Goal: Communication & Community: Answer question/provide support

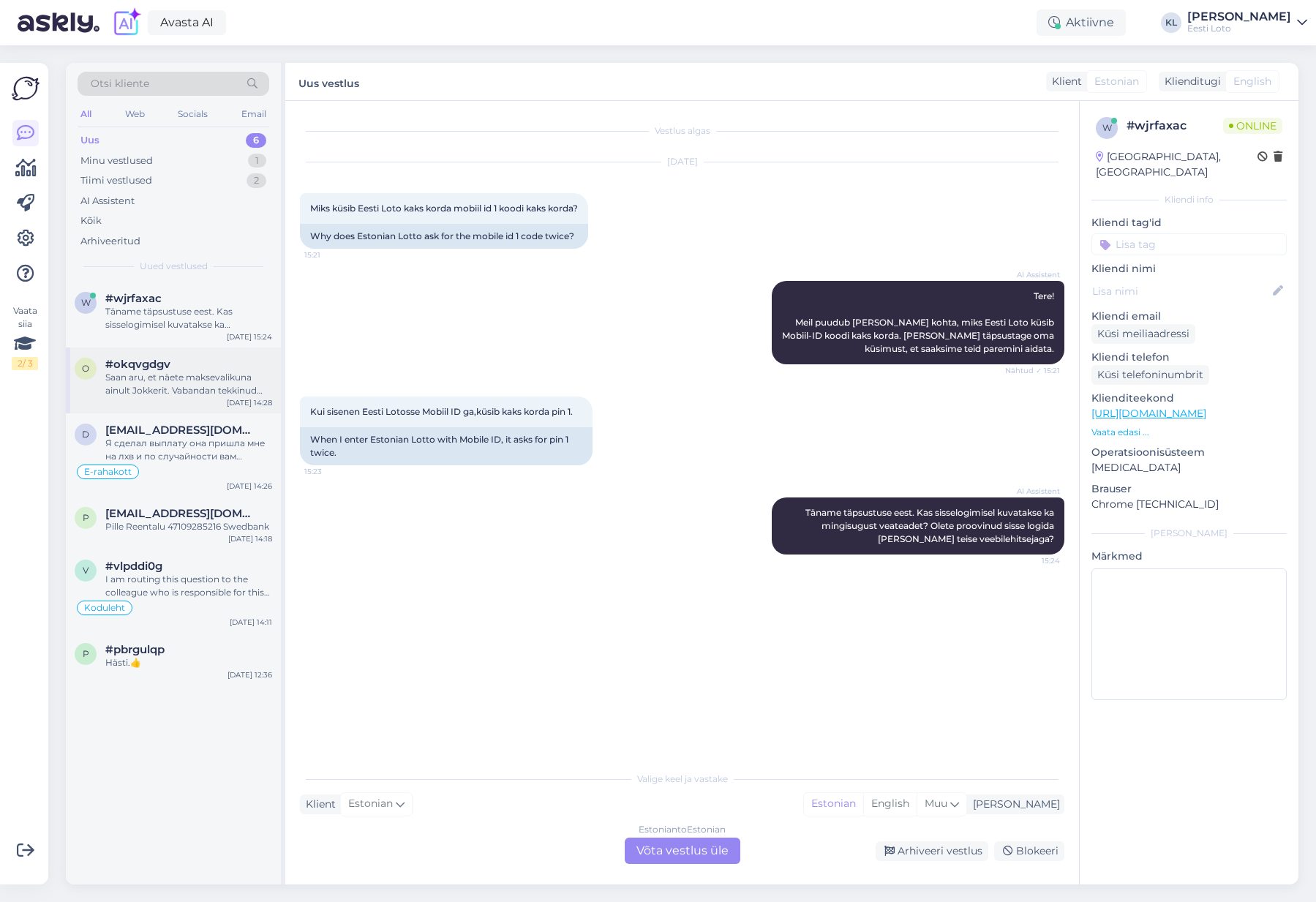
click at [173, 381] on div "Saan aru, et näete maksevalikuna ainult Jokkerit. Vabandan tekkinud ebamugavust…" at bounding box center [188, 384] width 167 height 27
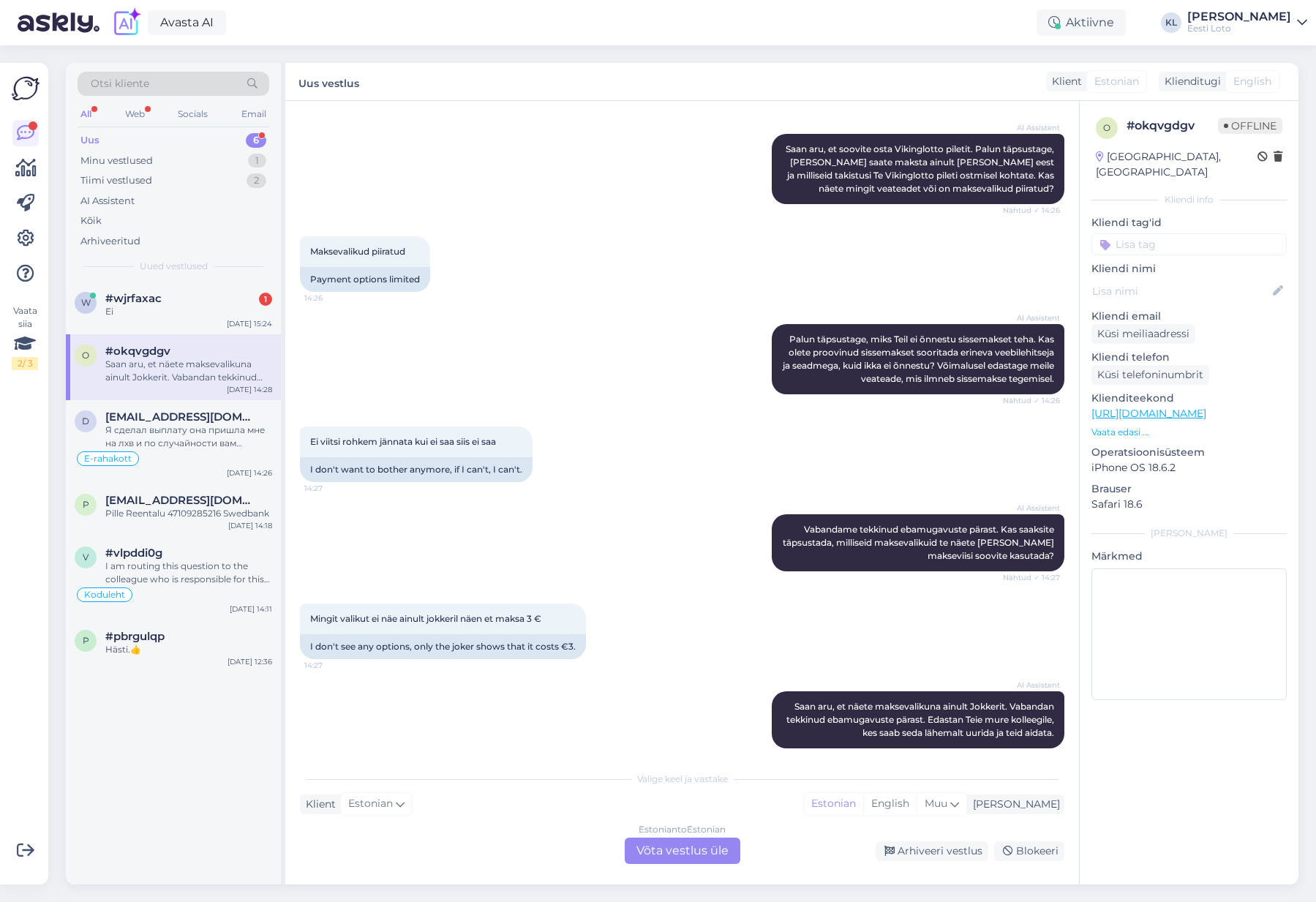
scroll to position [365, 0]
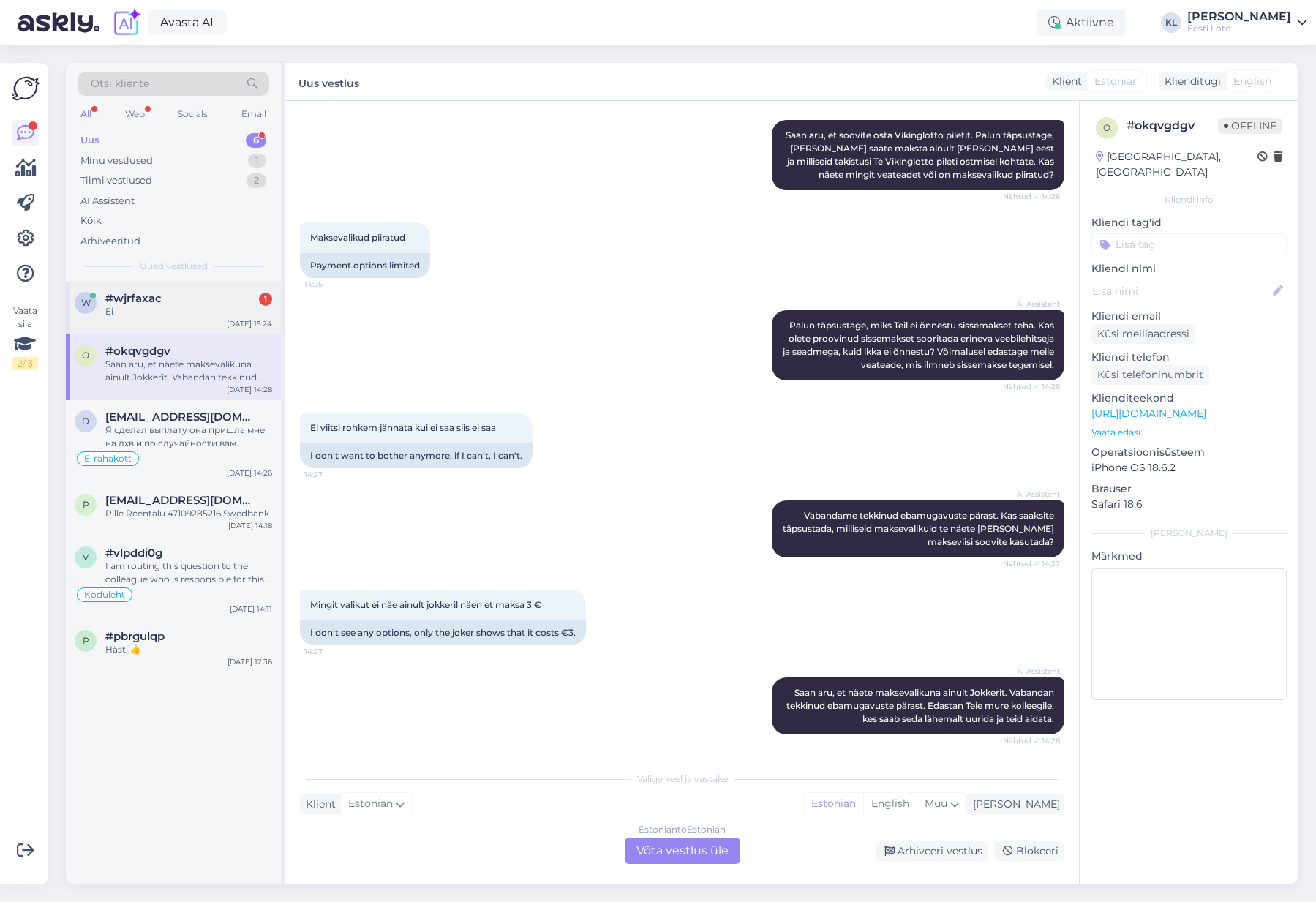
click at [192, 312] on div "Ei" at bounding box center [188, 312] width 167 height 13
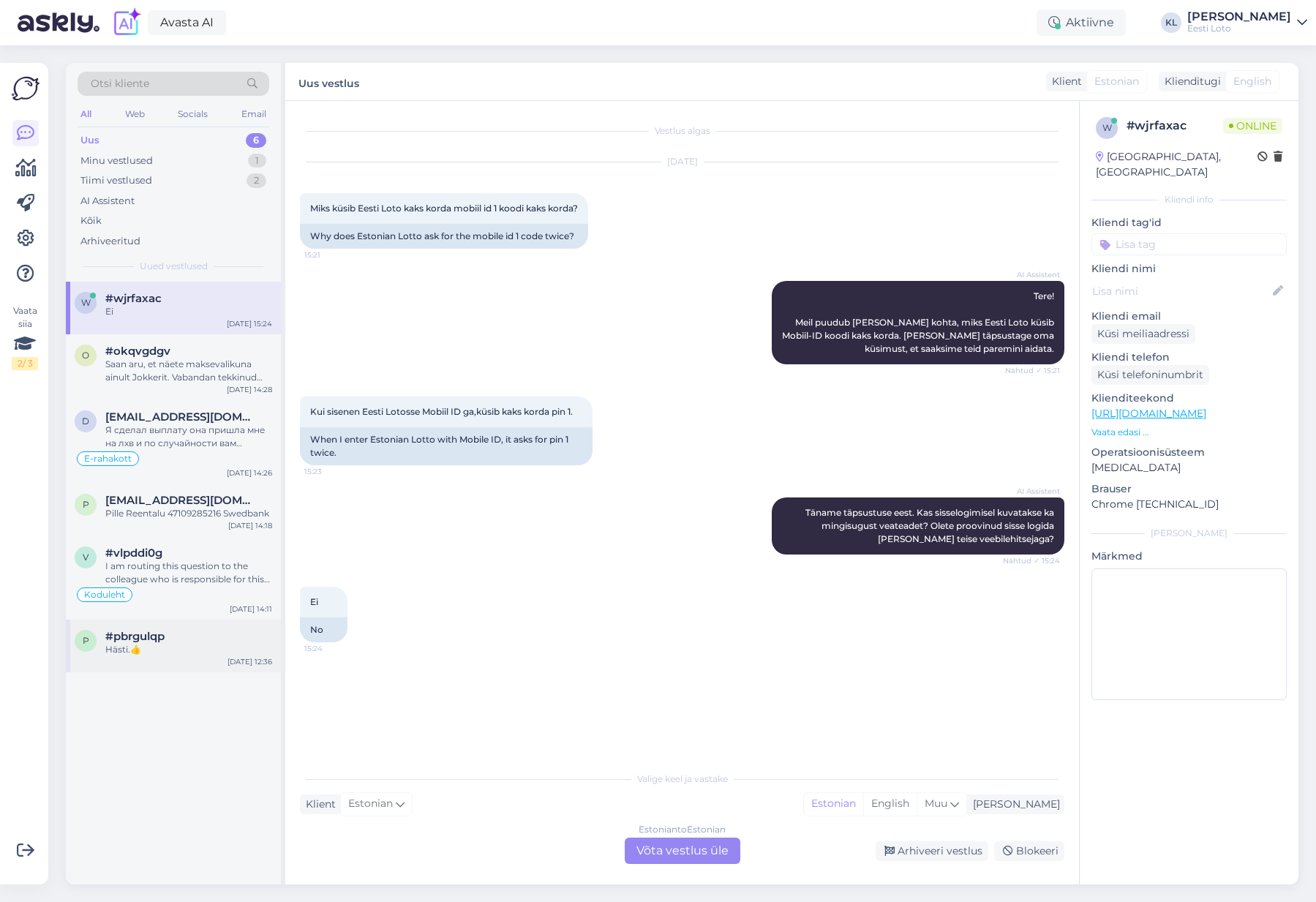
click at [143, 643] on div "Hästi.👍" at bounding box center [188, 650] width 167 height 13
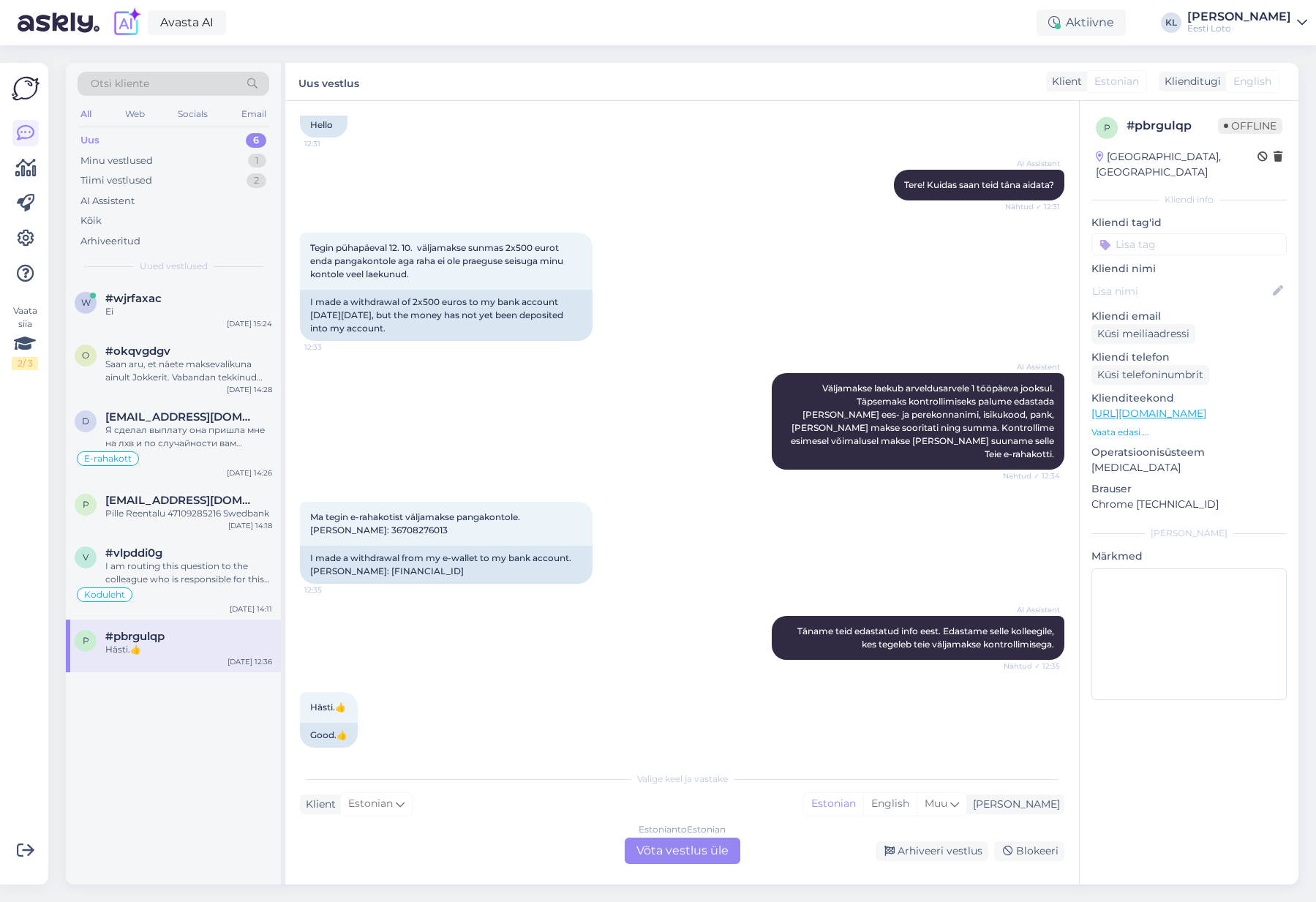
click at [670, 857] on div "Estonian to Estonian Võta vestlus üle" at bounding box center [682, 851] width 115 height 27
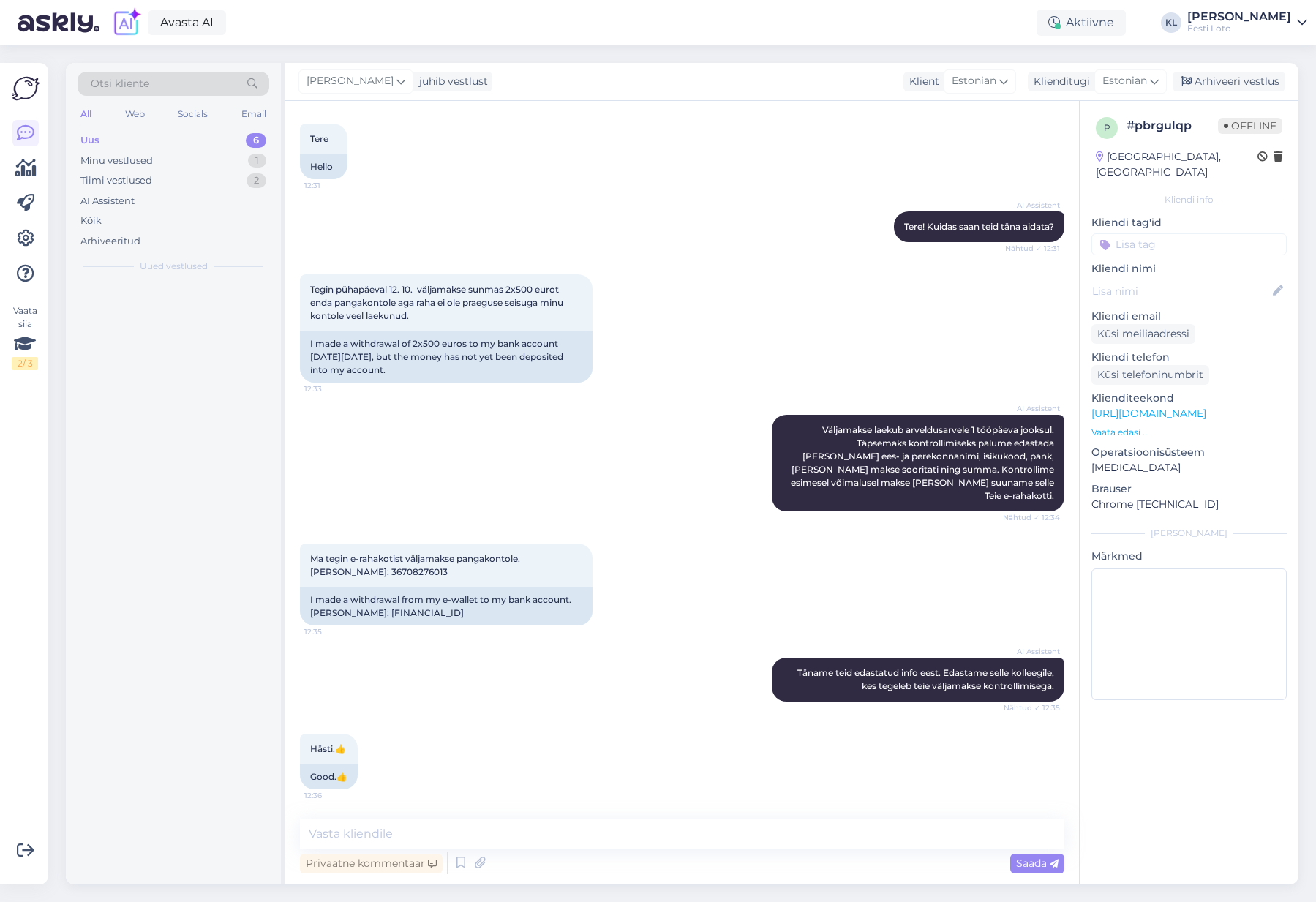
scroll to position [207, 0]
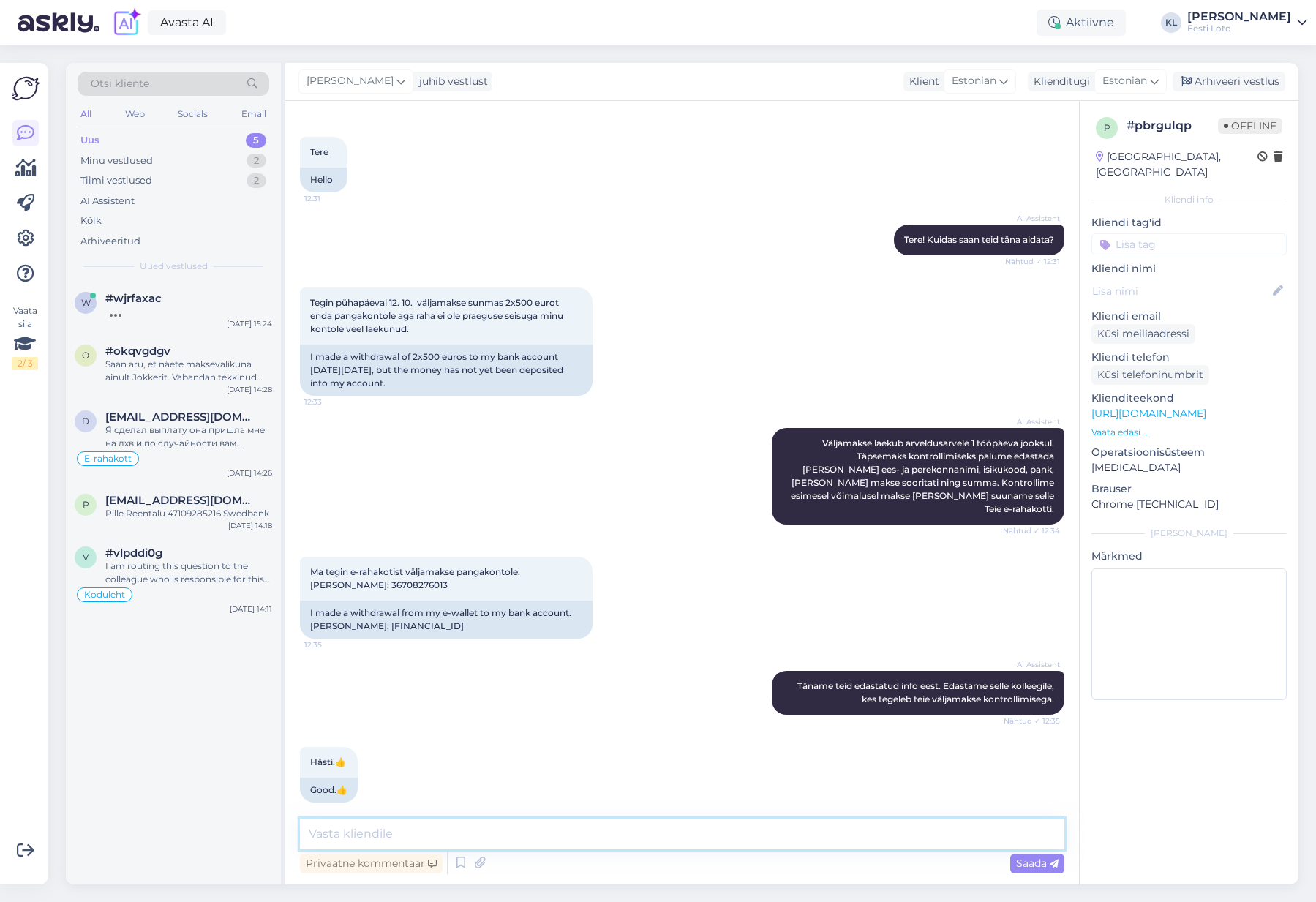
click at [389, 834] on textarea at bounding box center [682, 834] width 764 height 30
type textarea "Meie andmetel olete teinud sissemakseid oma krediitkaardilt ja"
drag, startPoint x: 434, startPoint y: 328, endPoint x: 303, endPoint y: 303, distance: 133.4
click at [303, 303] on div "Tegin pühapäeval 12. 10. väljamakse sunmas 2x500 eurot enda pangakontole aga ra…" at bounding box center [446, 317] width 293 height 57
copy span "Tegin pühapäeval 12. 10. väljamakse sunmas 2x500 eurot enda pangakontole aga ra…"
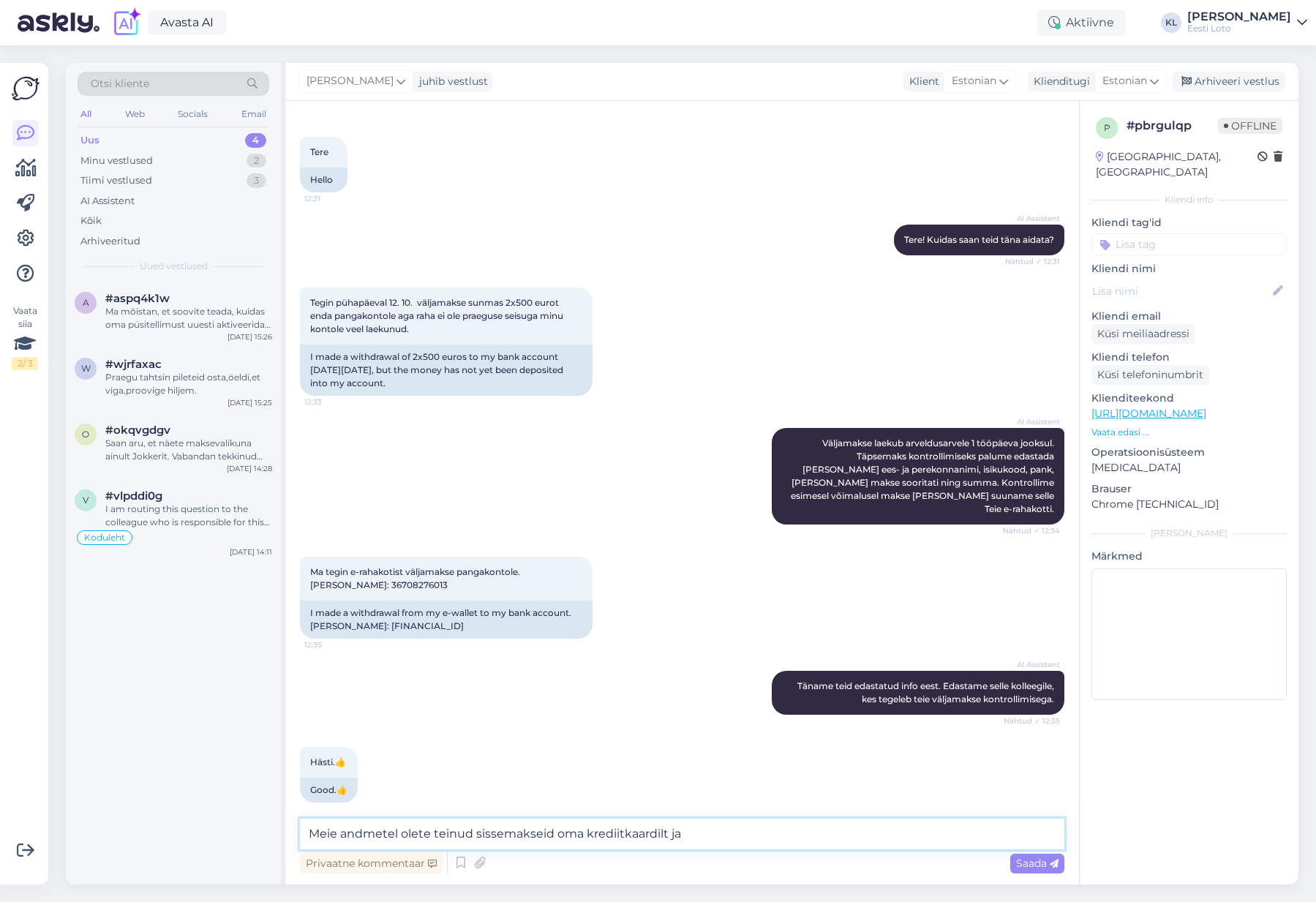
drag, startPoint x: 576, startPoint y: 826, endPoint x: 257, endPoint y: 815, distance: 319.2
click at [252, 815] on div "Otsi kliente All Web Socials Email Uus 4 Minu vestlused 2 Tiimi vestlused 3 AI …" at bounding box center [682, 474] width 1233 height 822
paste textarea "[PERSON_NAME] juhtida tähelepanu, et oleme märganud, et olete teinud makseid om…"
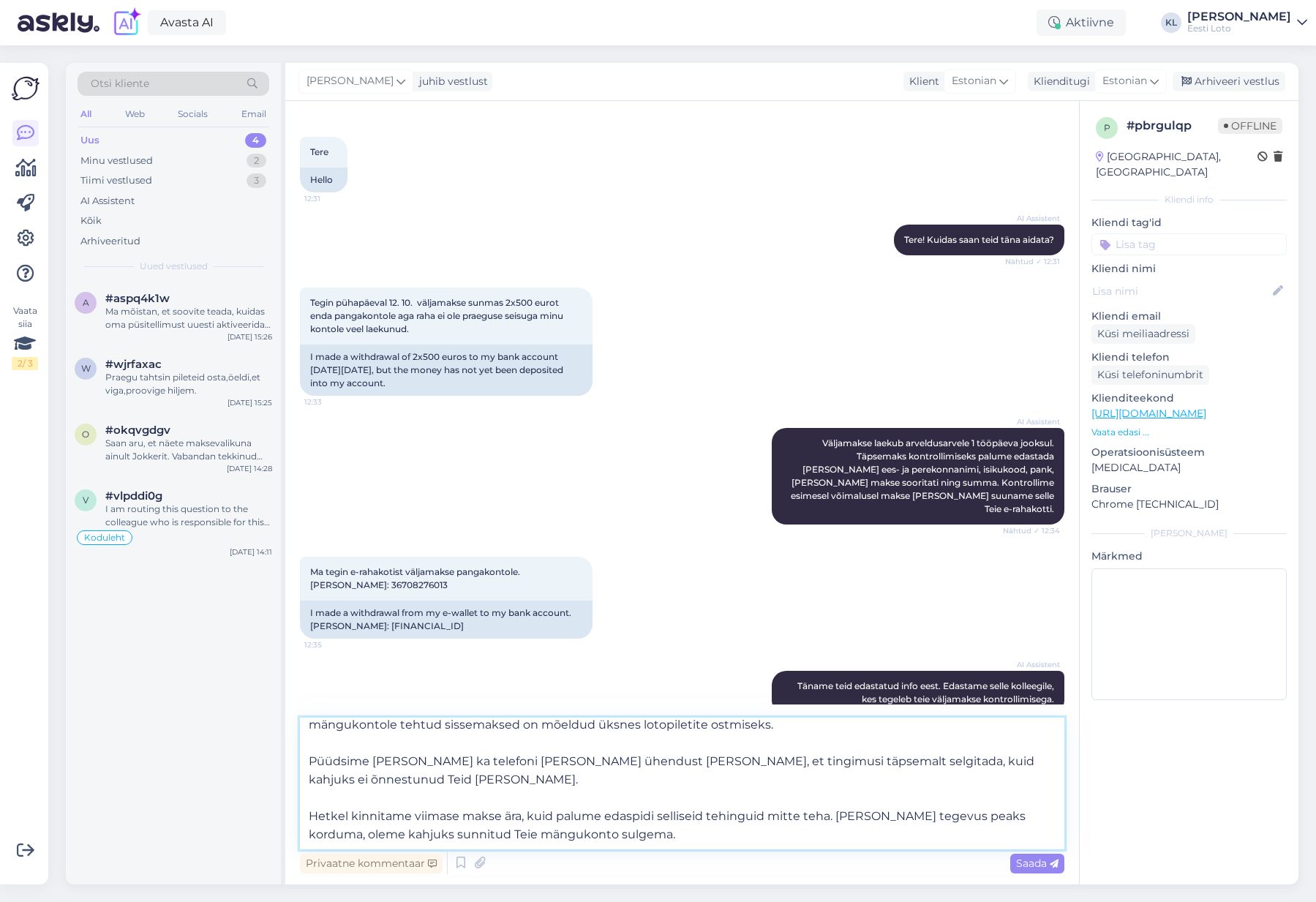
scroll to position [44, 0]
type textarea "[PERSON_NAME] juhtida tähelepanu, et oleme märganud, et olete teinud makseid om…"
click at [1033, 865] on span "Saada" at bounding box center [1037, 863] width 42 height 13
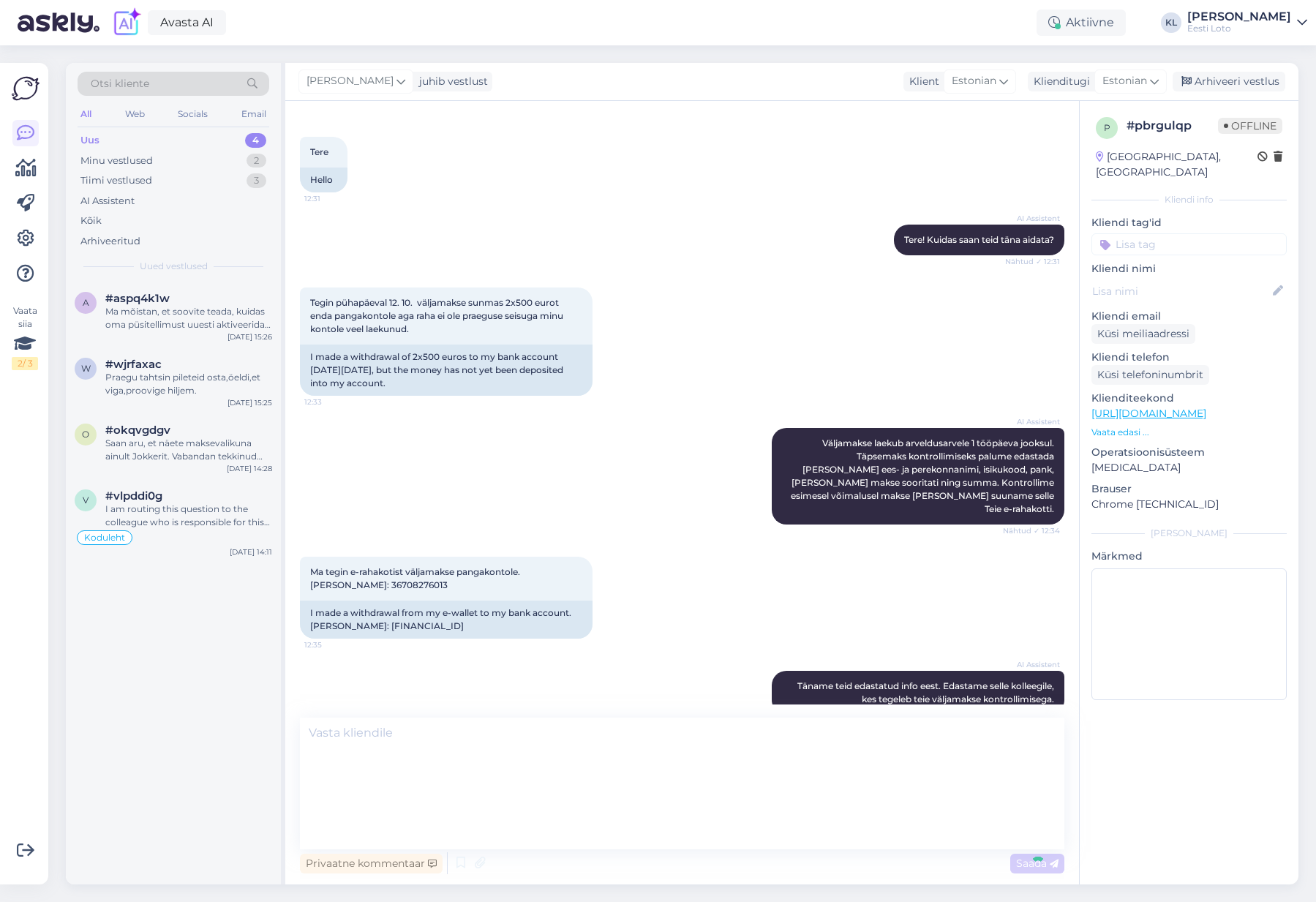
scroll to position [454, 0]
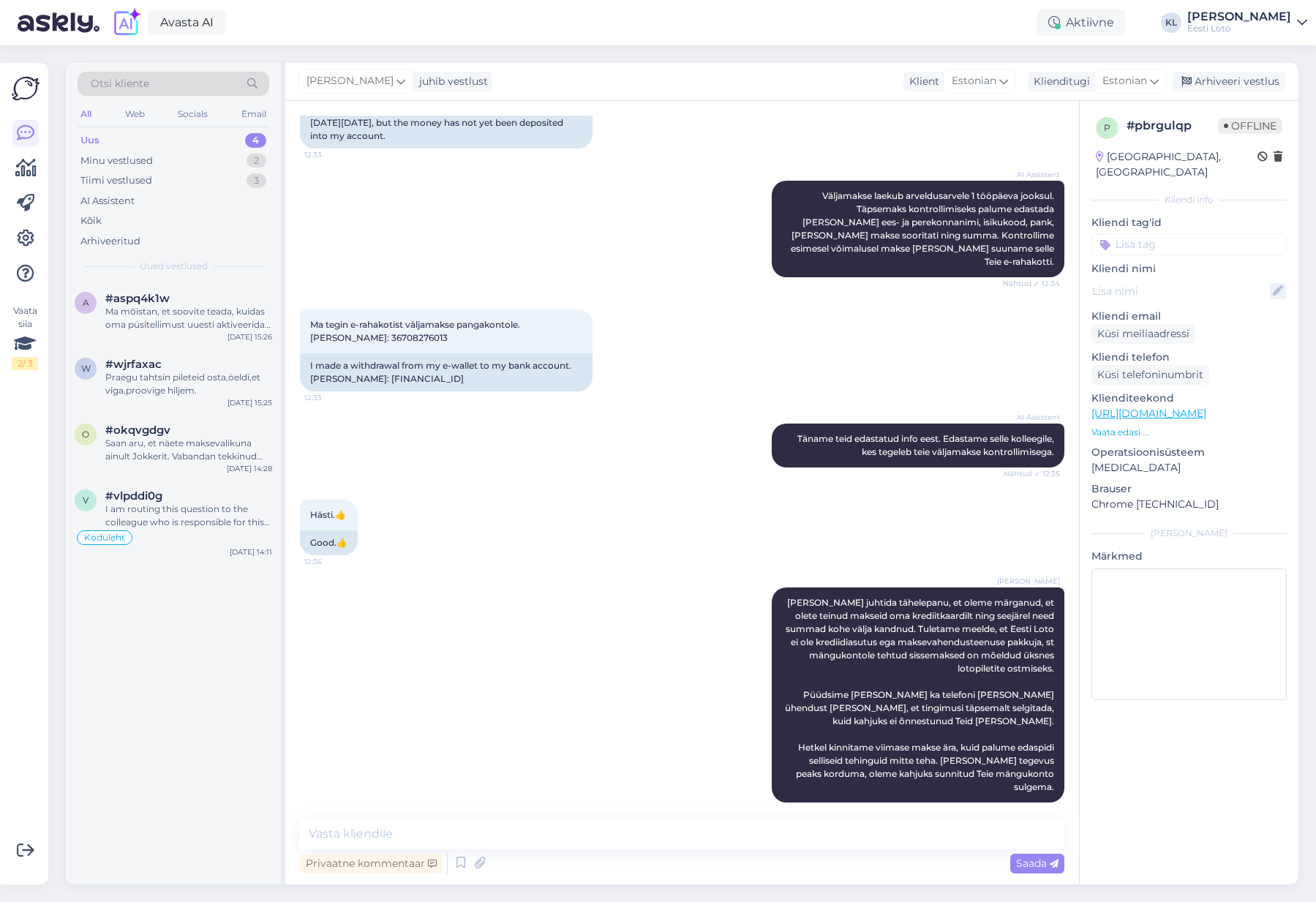
click at [1279, 283] on icon at bounding box center [1277, 291] width 16 height 16
type input "[PERSON_NAME]"
click at [1184, 234] on input at bounding box center [1190, 245] width 196 height 22
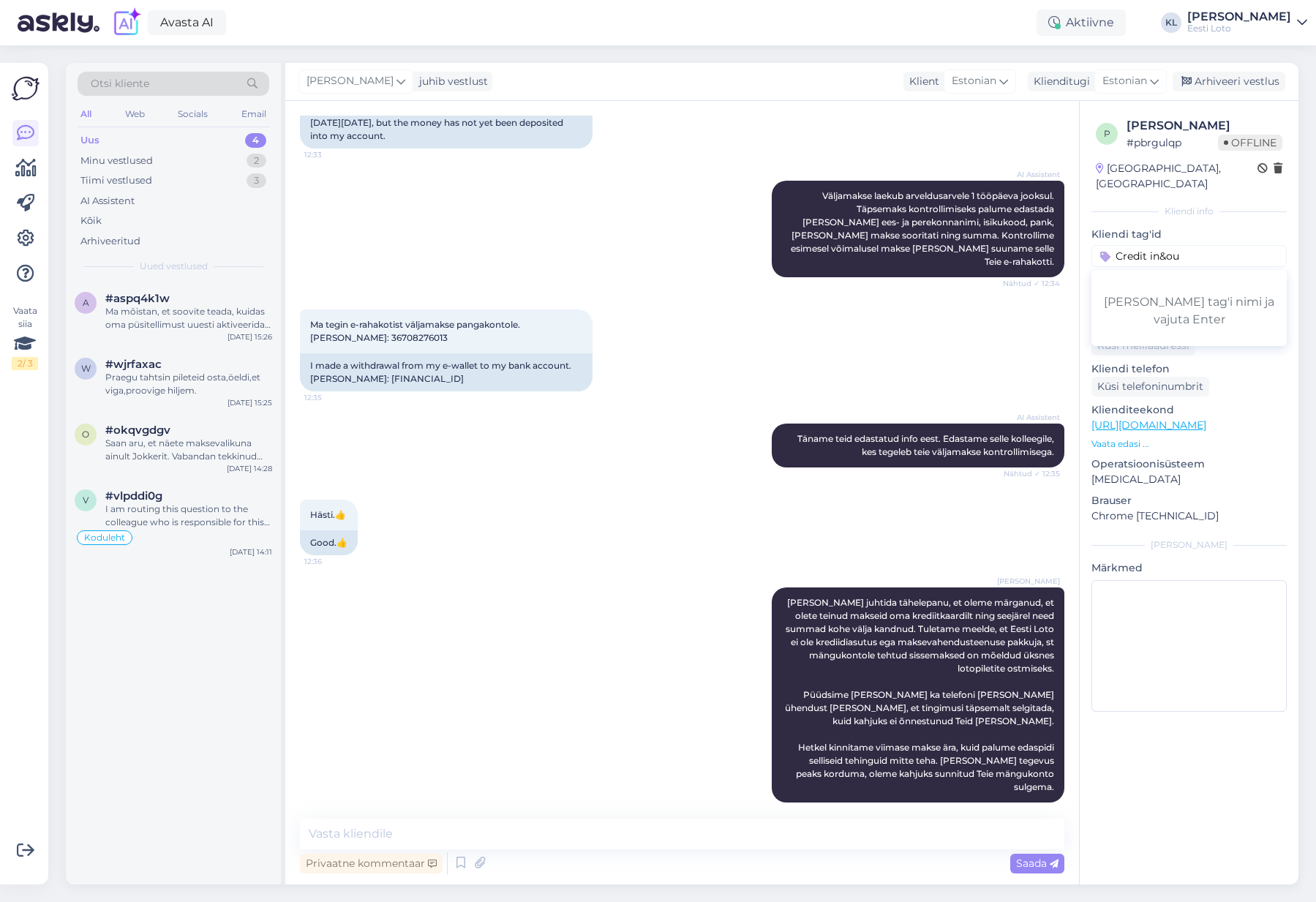
type input "Credit in&out"
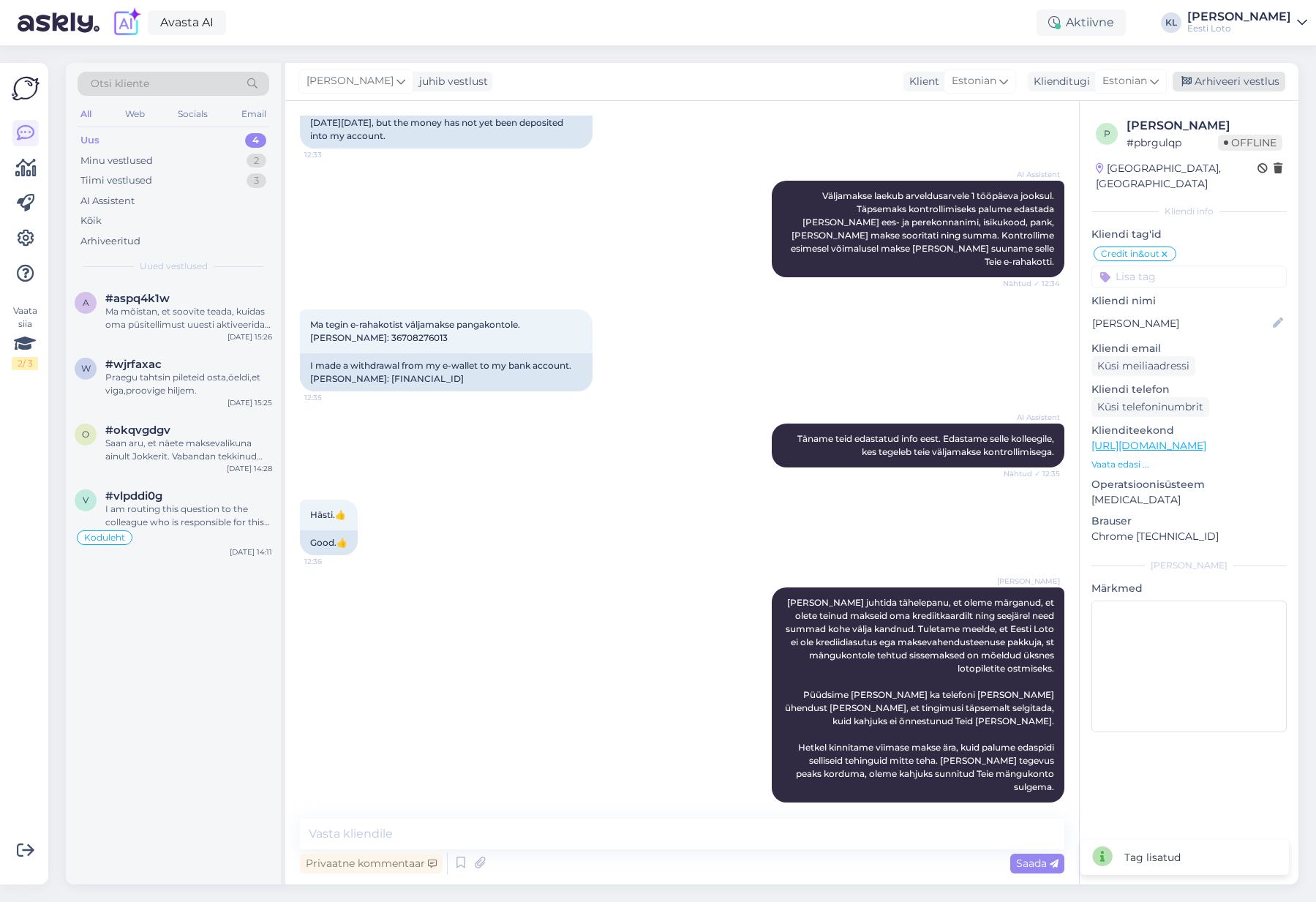
click at [1228, 83] on div "Arhiveeri vestlus" at bounding box center [1229, 81] width 113 height 19
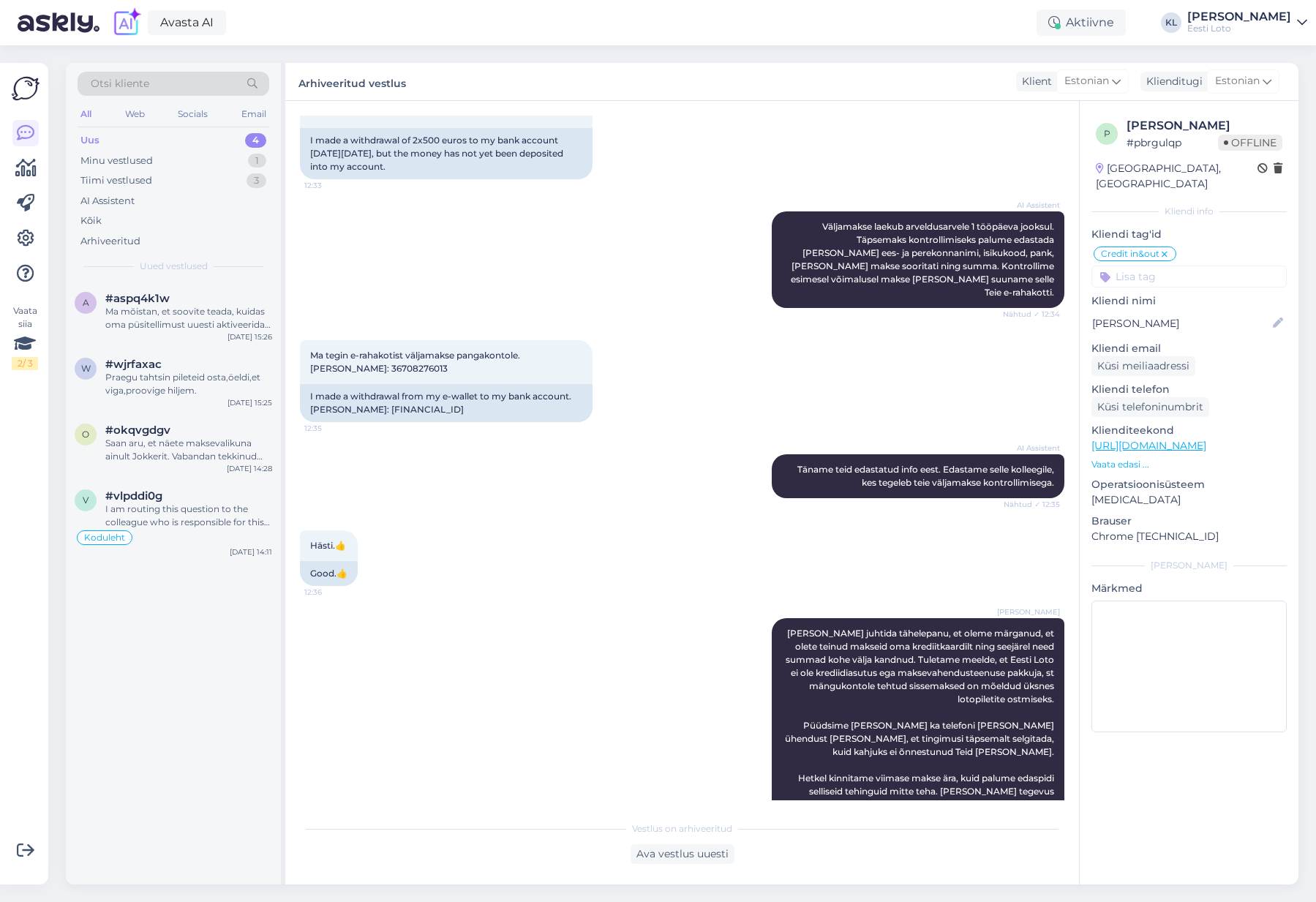
scroll to position [408, 0]
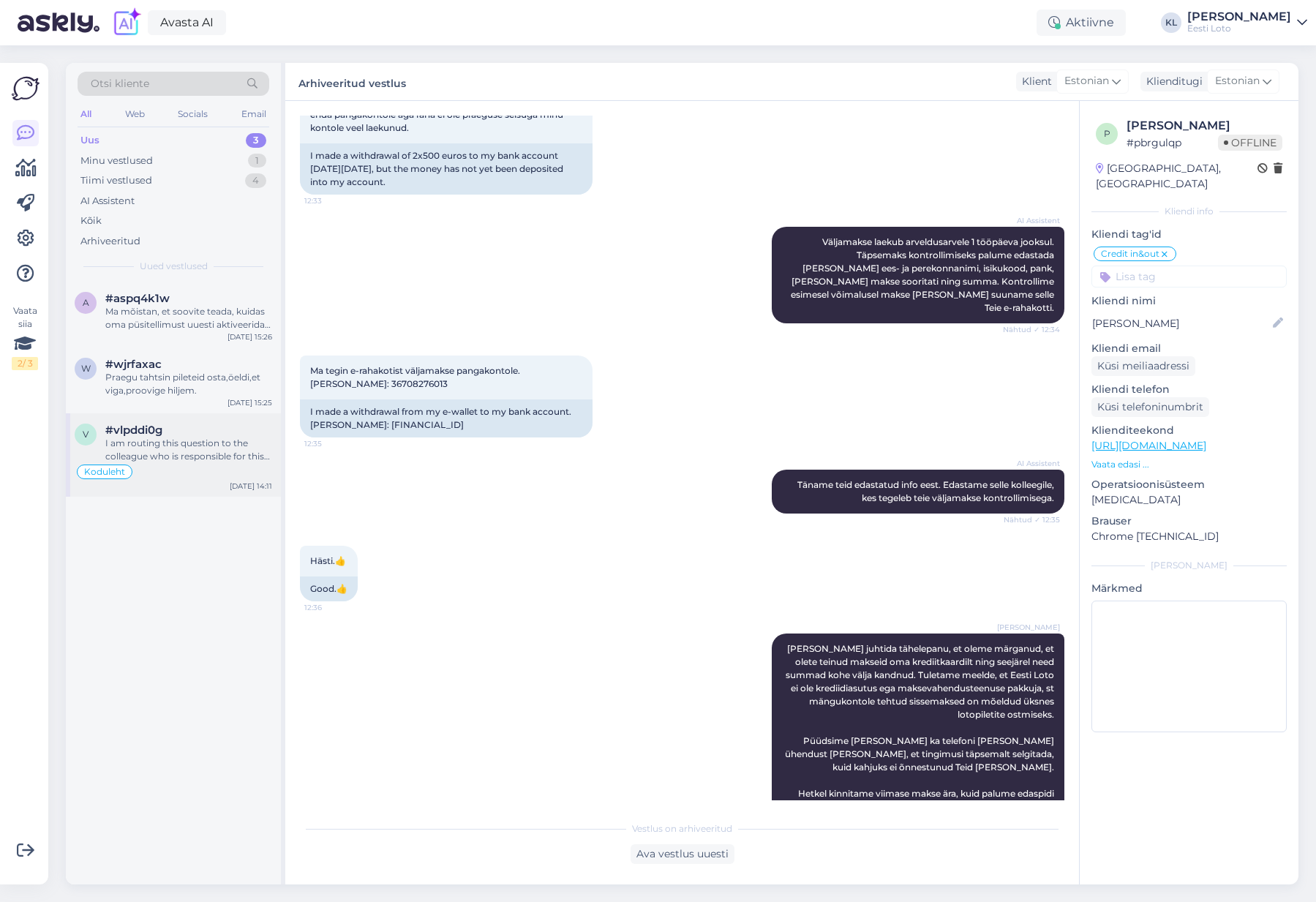
click at [158, 455] on div "I am routing this question to the colleague who is responsible for this topic. …" at bounding box center [188, 450] width 167 height 27
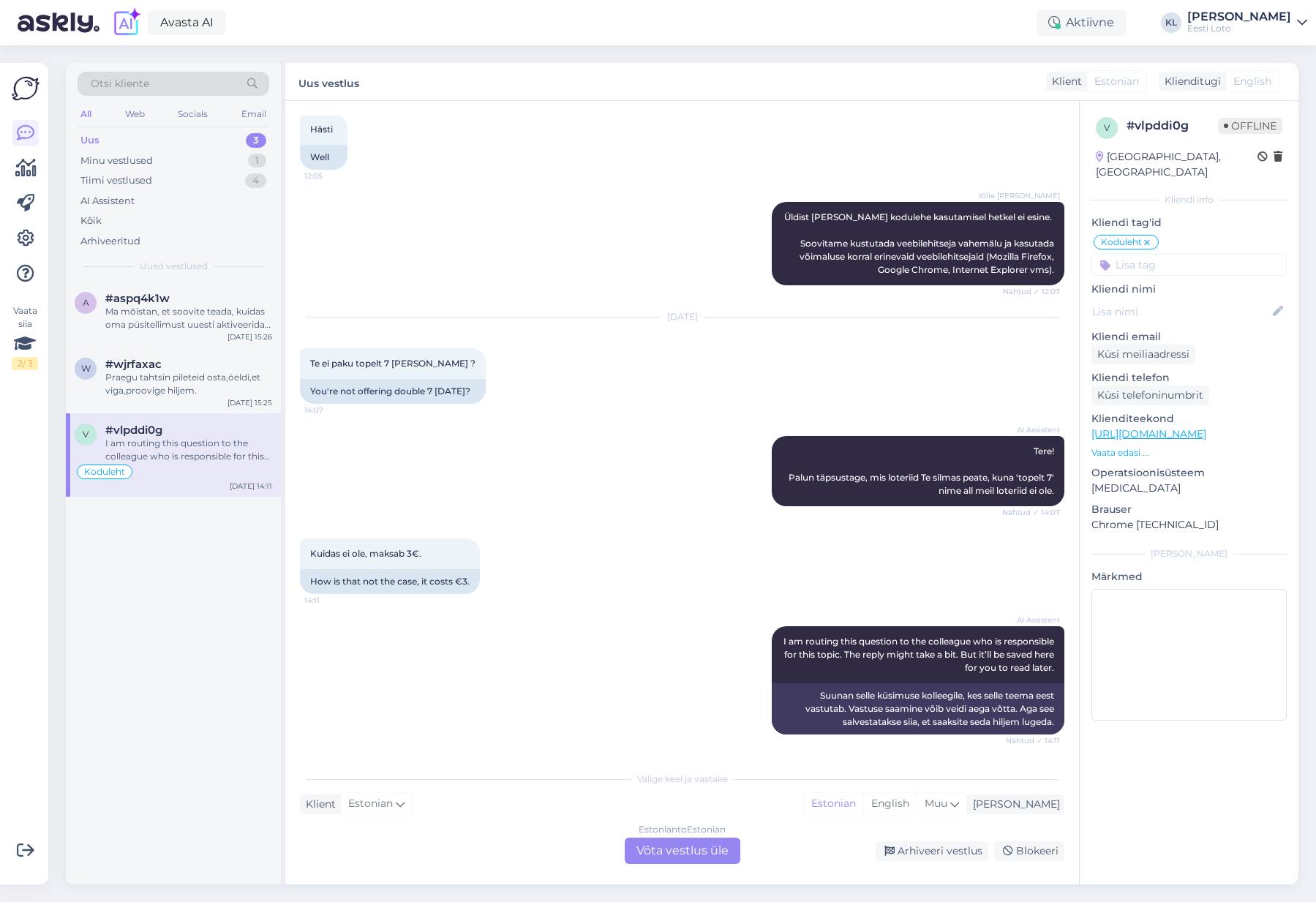
scroll to position [485, 0]
click at [668, 856] on div "Estonian to Estonian Võta vestlus üle" at bounding box center [682, 851] width 115 height 27
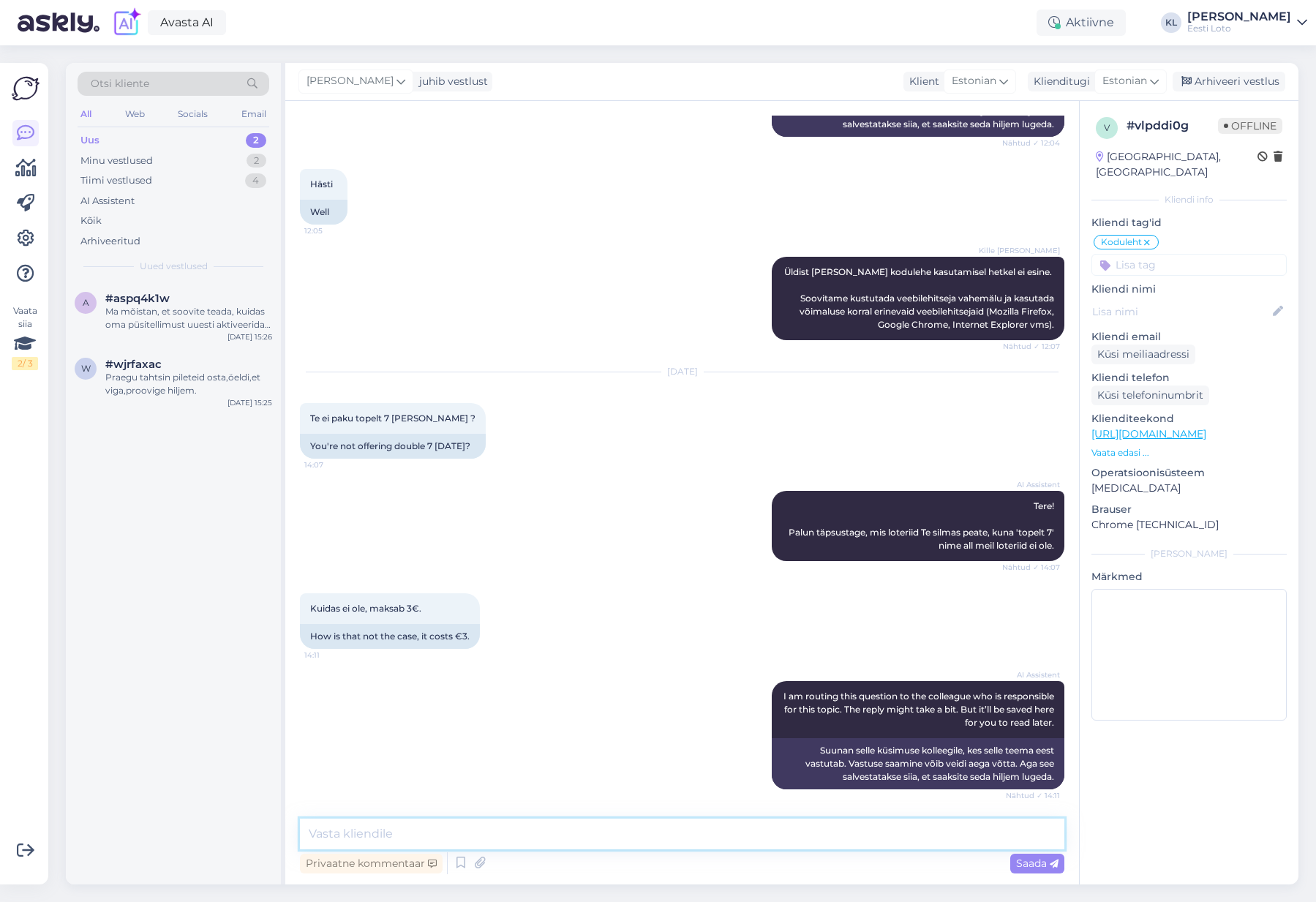
click at [537, 832] on textarea at bounding box center [682, 834] width 764 height 30
type textarea "Topelt 7 piletit on võimalik osta müügipunktidest, kus müüakse Eesti Loto toote…"
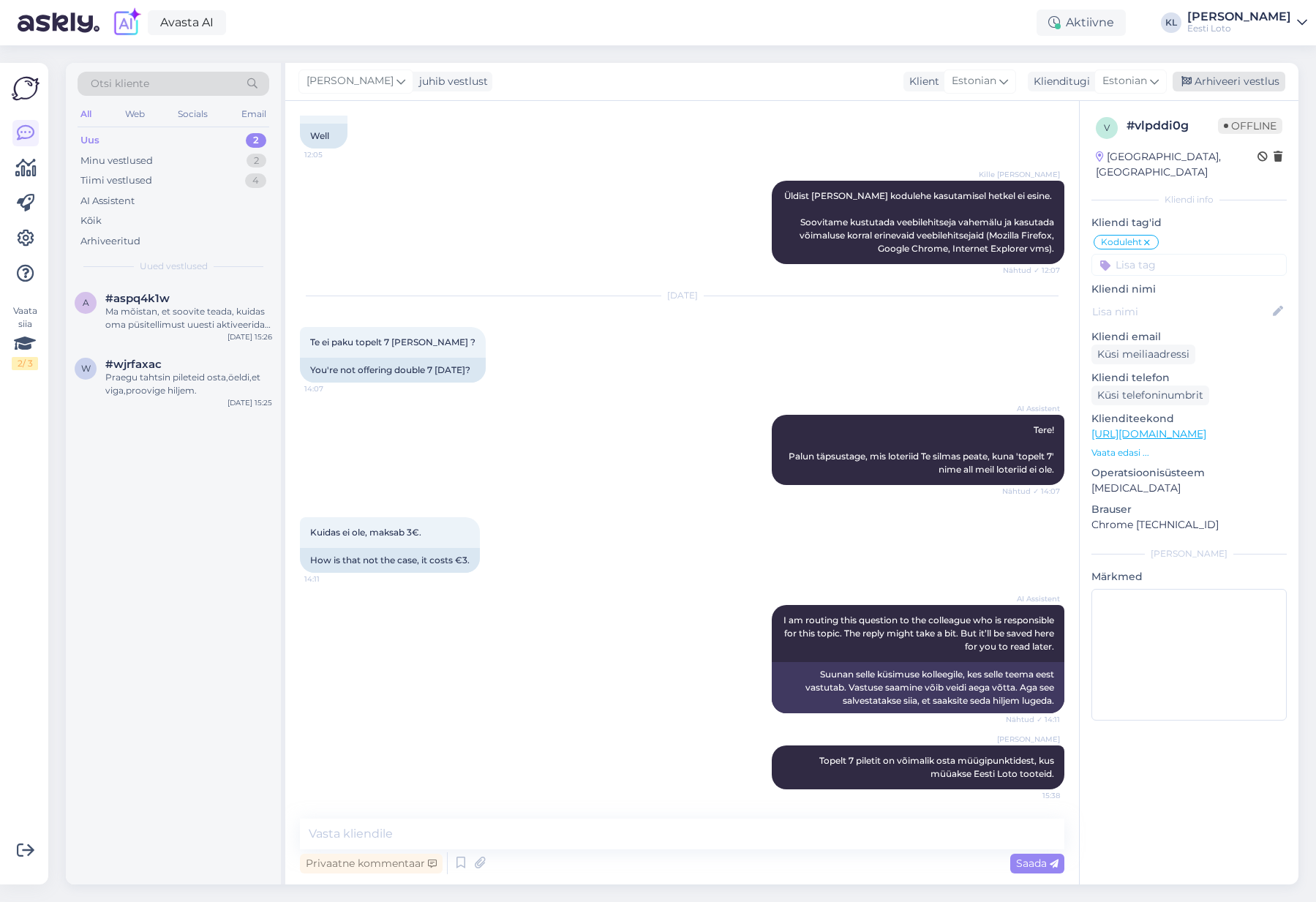
click at [1236, 78] on div "Arhiveeri vestlus" at bounding box center [1229, 81] width 113 height 19
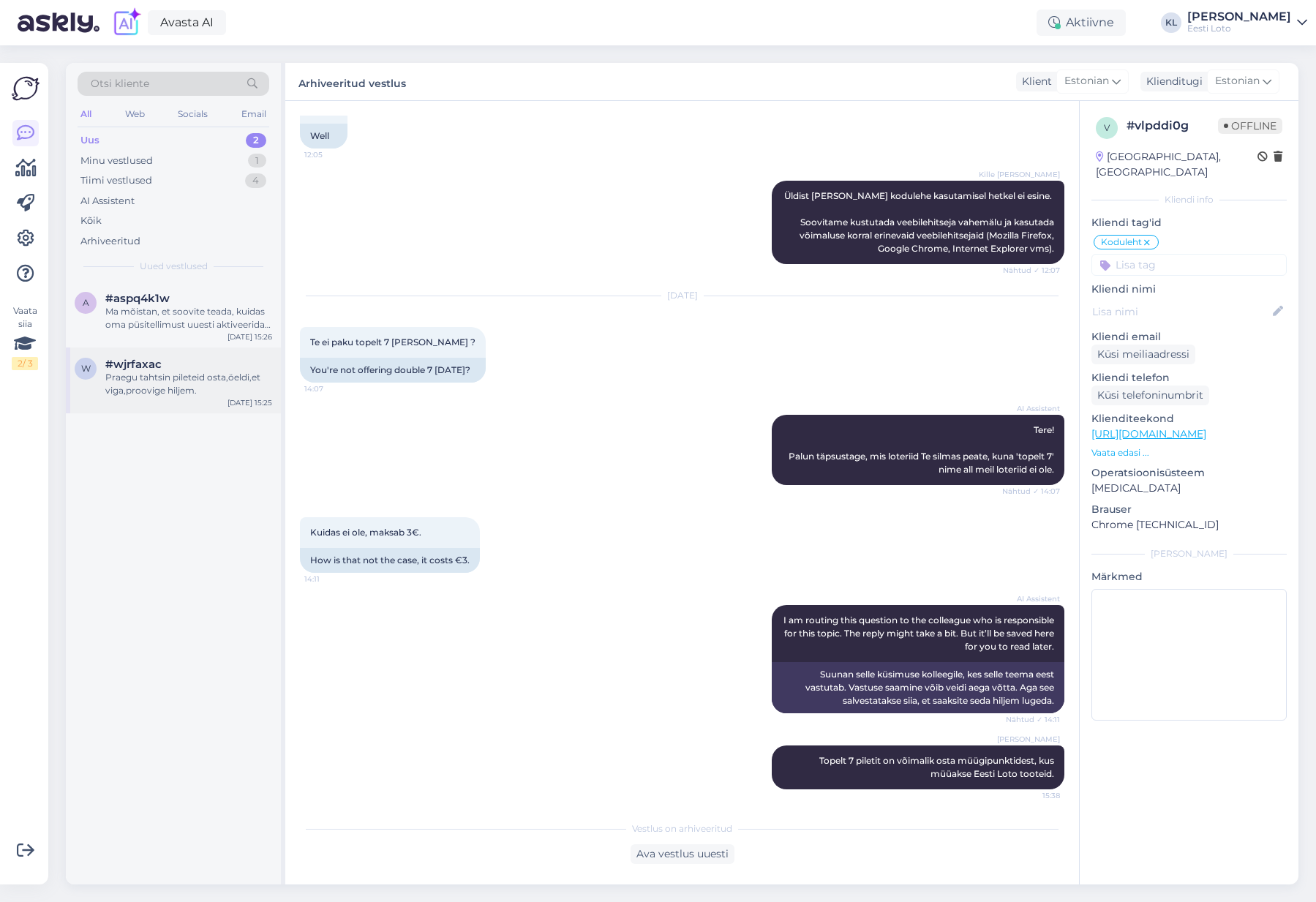
click at [179, 379] on div "Praegu tahtsin pileteid osta,öeldi,et viga,proovige hiljem." at bounding box center [188, 384] width 167 height 27
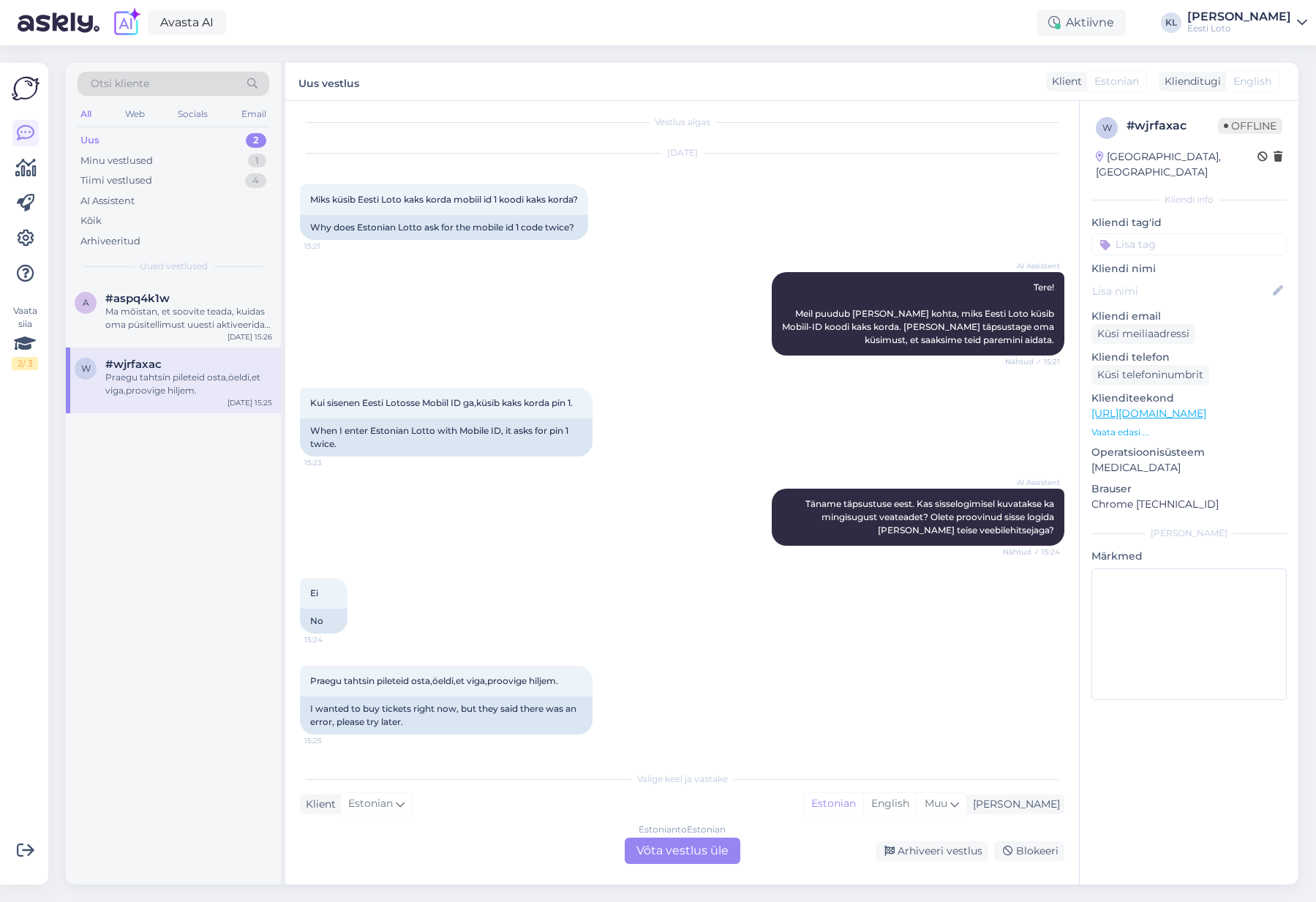
click at [669, 853] on div "Estonian to Estonian Võta vestlus üle" at bounding box center [682, 851] width 115 height 27
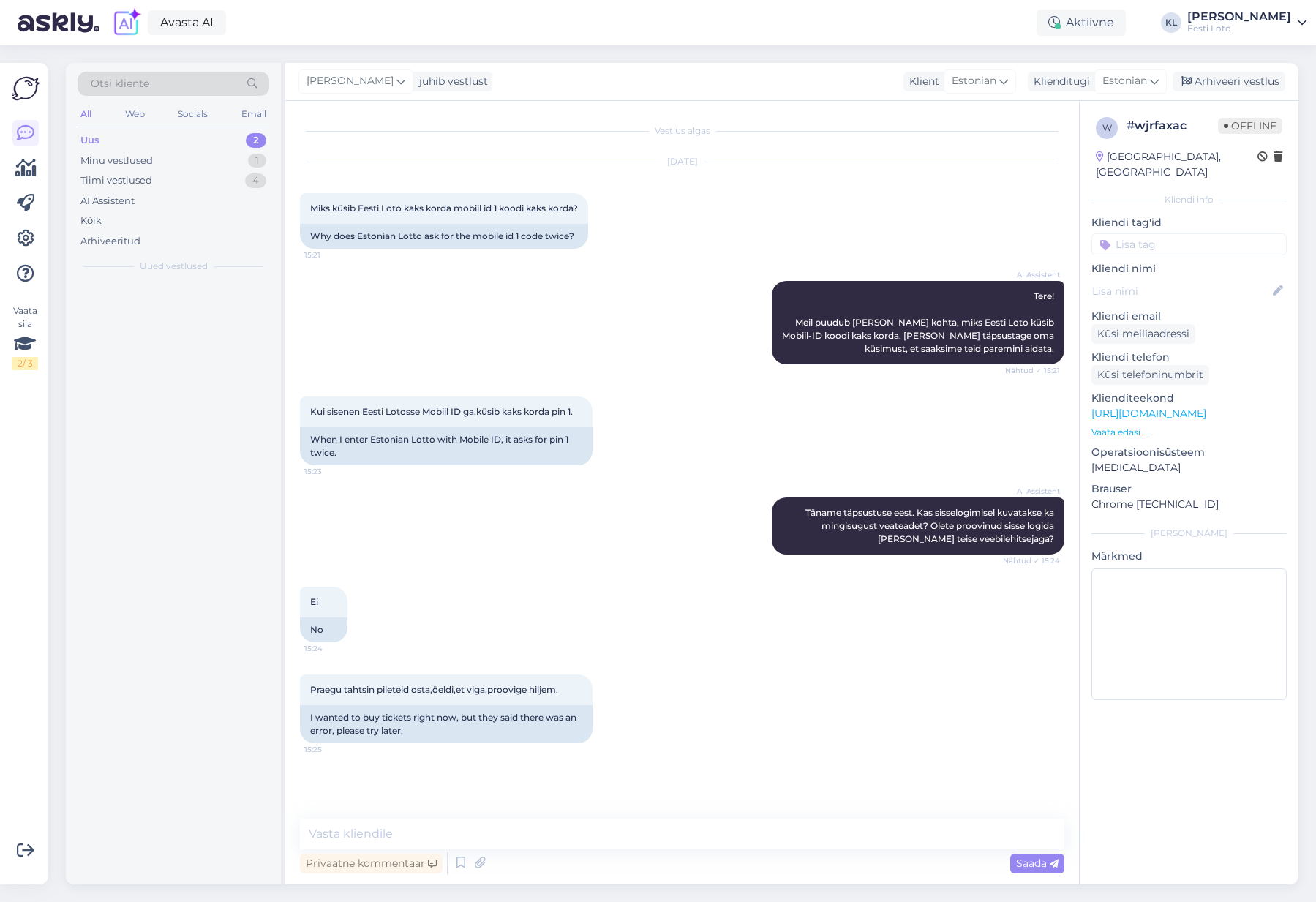
scroll to position [0, 0]
click at [570, 837] on textarea at bounding box center [682, 834] width 764 height 30
type textarea "Soovitame,"
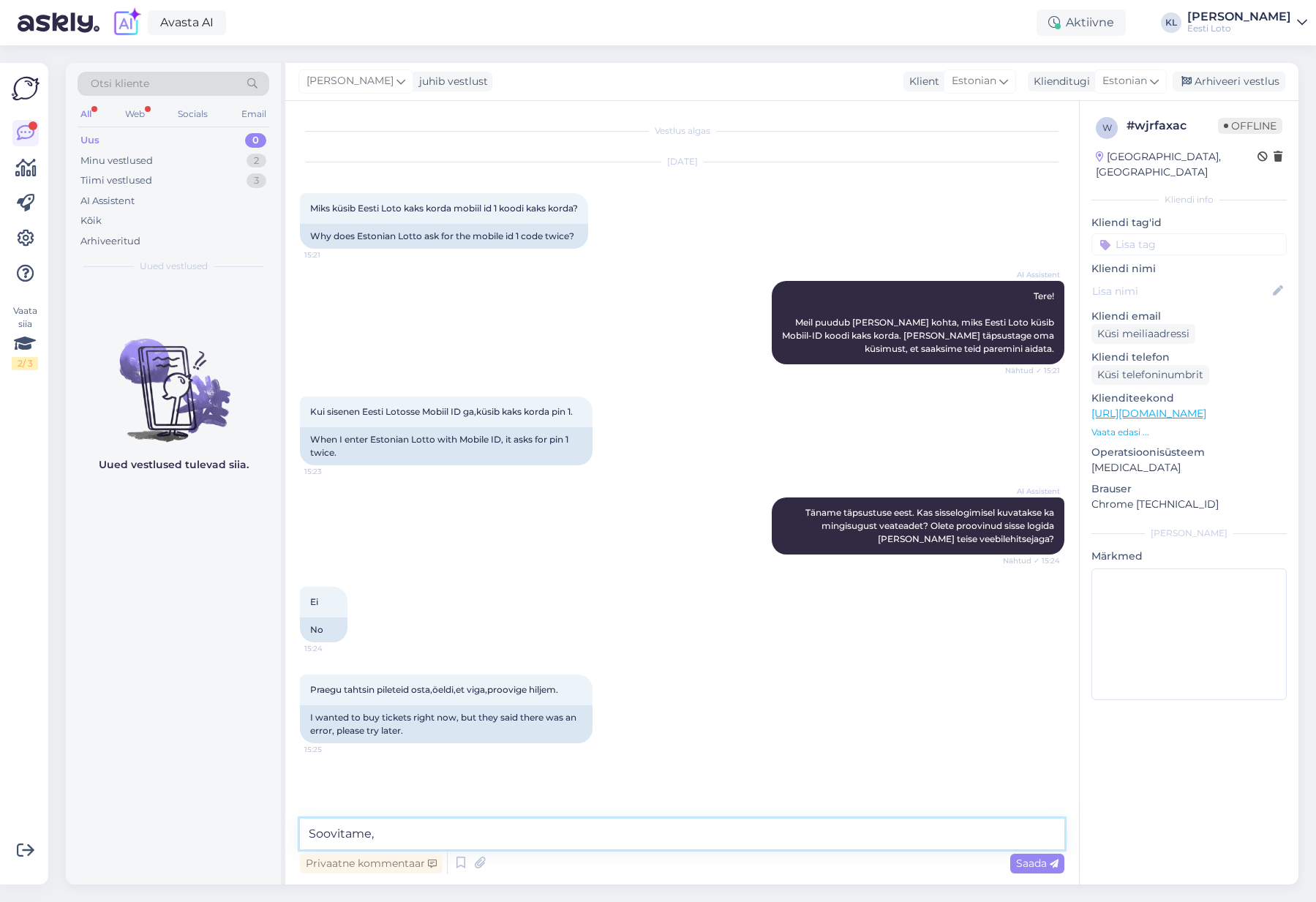
drag, startPoint x: 380, startPoint y: 825, endPoint x: 330, endPoint y: 823, distance: 50.0
click at [312, 820] on textarea "Soovitame," at bounding box center [682, 834] width 764 height 30
paste textarea "Probleemi lahendamiseks soovitame kustutada veebilehitseja vahemälu ja kasutada…"
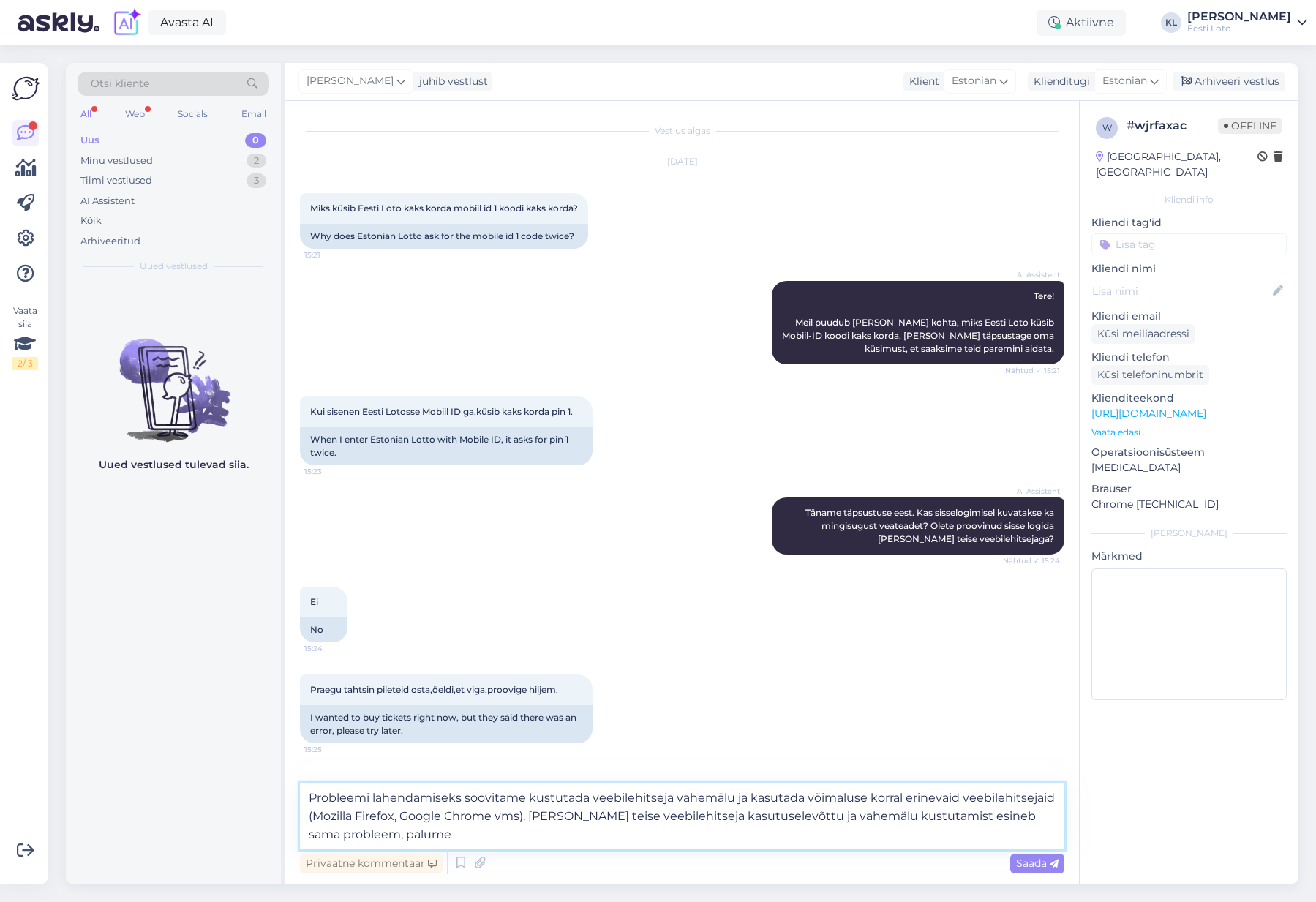
click at [1056, 803] on textarea "Probleemi lahendamiseks soovitame kustutada veebilehitseja vahemälu ja kasutada…" at bounding box center [682, 816] width 764 height 66
drag, startPoint x: 588, startPoint y: 799, endPoint x: 604, endPoint y: 806, distance: 17.5
click at [590, 799] on textarea "Probleemi lahendamiseks soovitame kustutada veebilehitseja vahemälu ja kasutada…" at bounding box center [682, 816] width 764 height 66
click at [660, 838] on textarea "Probleemi lahendamiseks soovitame kustutada kasutatava veebilehitseja vahemälu …" at bounding box center [682, 816] width 764 height 66
type textarea "Probleemi lahendamiseks soovitame kustutada kasutatava veebilehitseja vahemälu …"
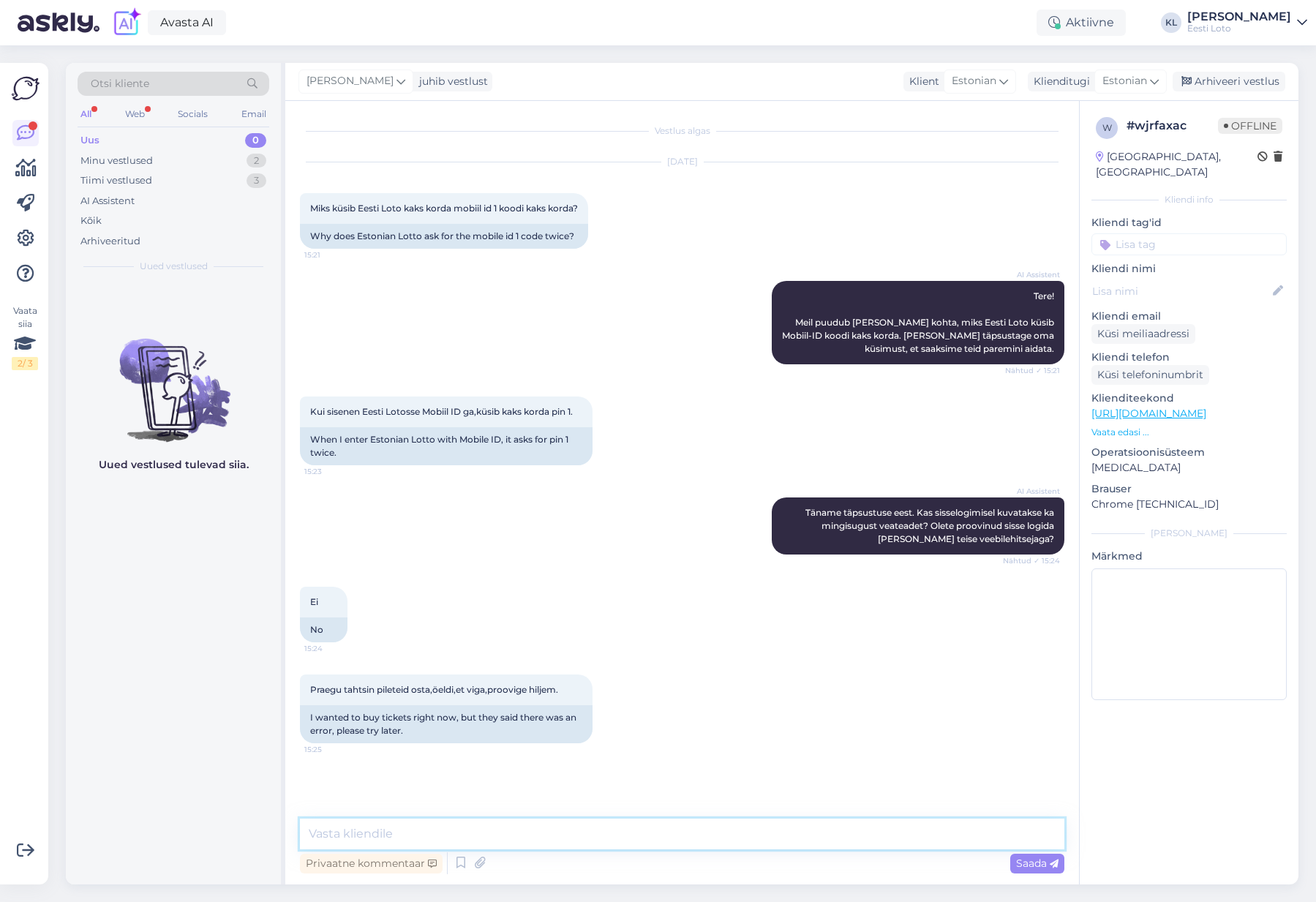
scroll to position [96, 0]
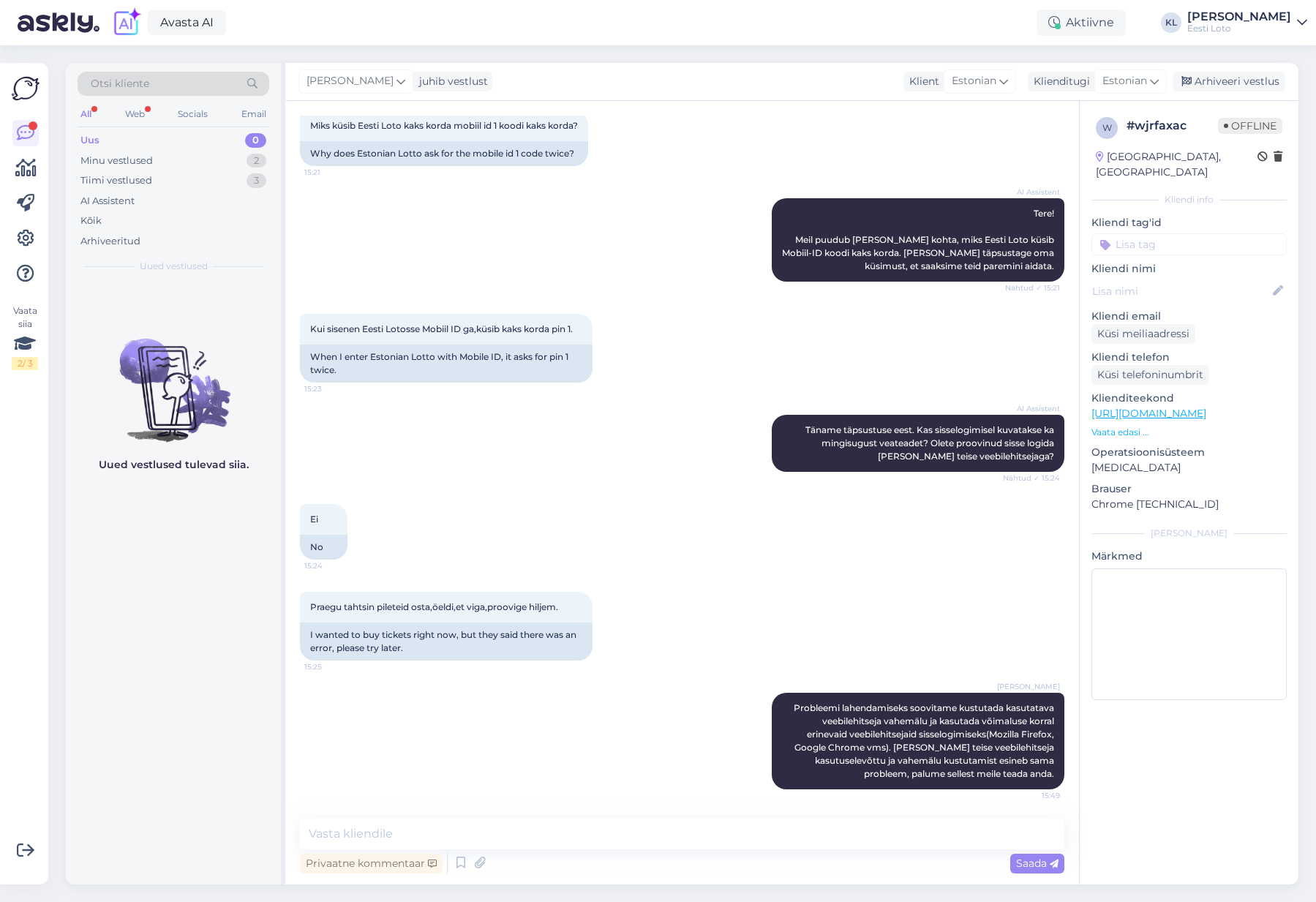
click at [1173, 235] on input at bounding box center [1190, 245] width 196 height 22
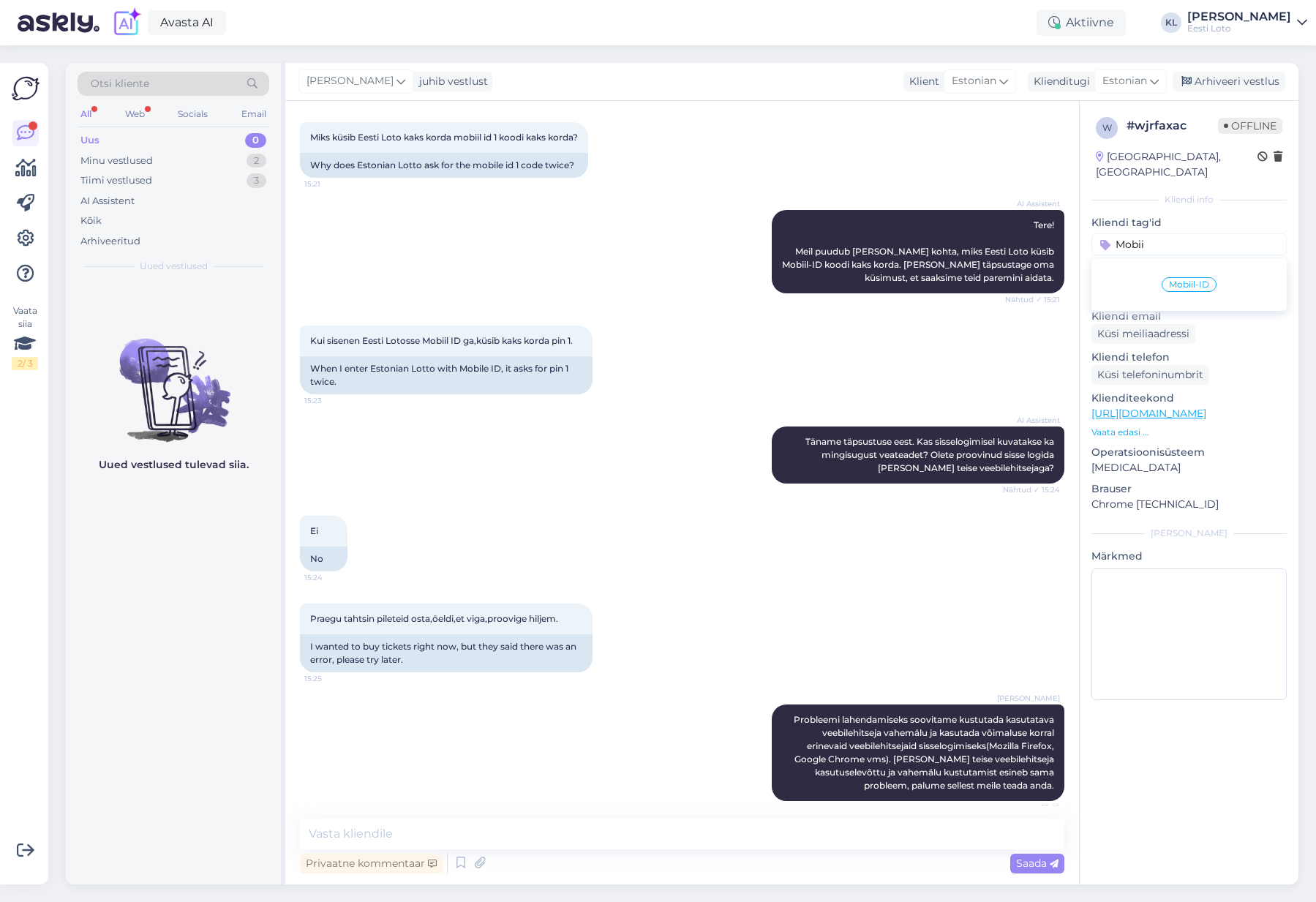
type input "Mobii"
click at [1184, 281] on span "Mobiil-ID" at bounding box center [1190, 285] width 41 height 9
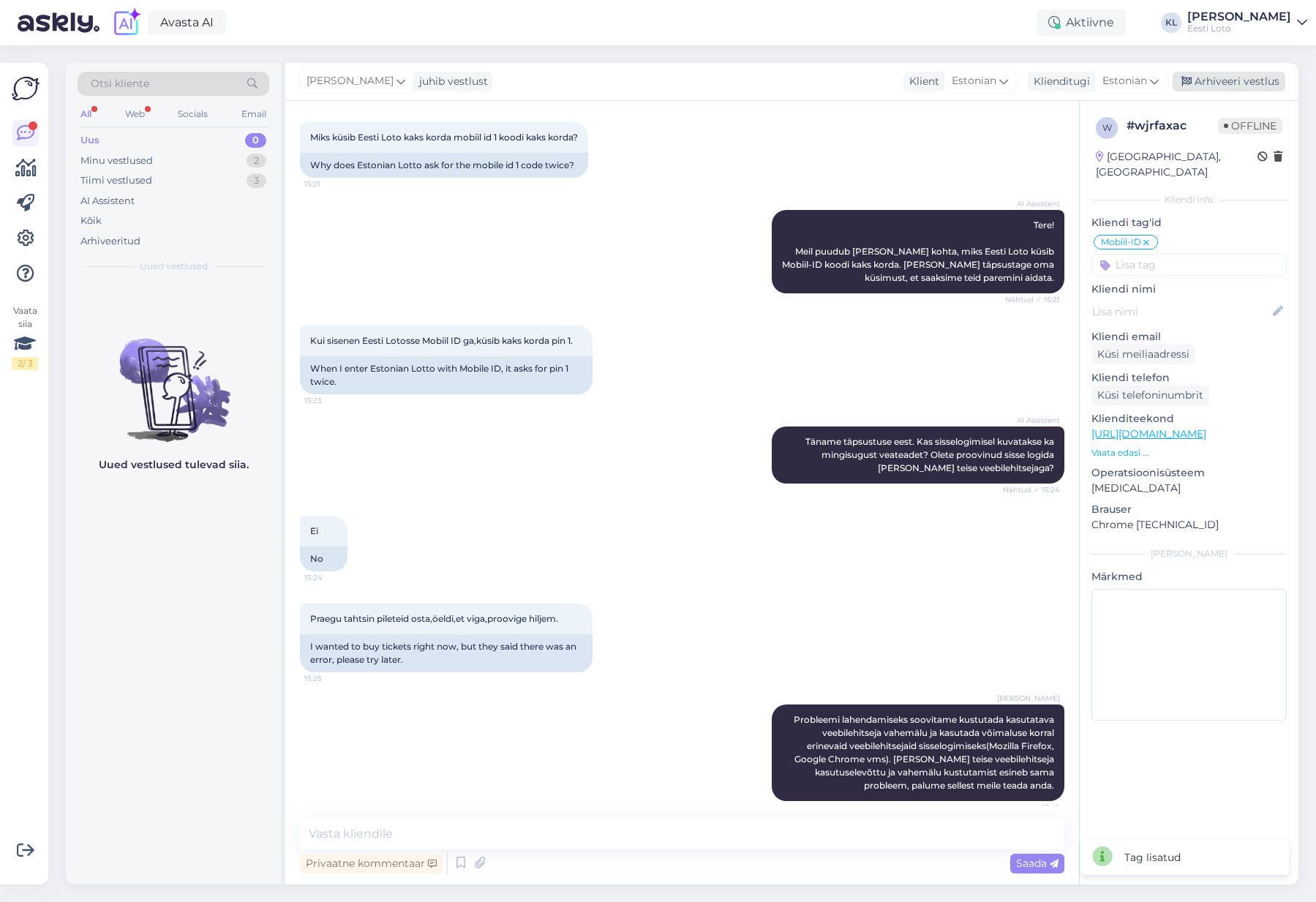
click at [1249, 80] on div "Arhiveeri vestlus" at bounding box center [1229, 81] width 113 height 19
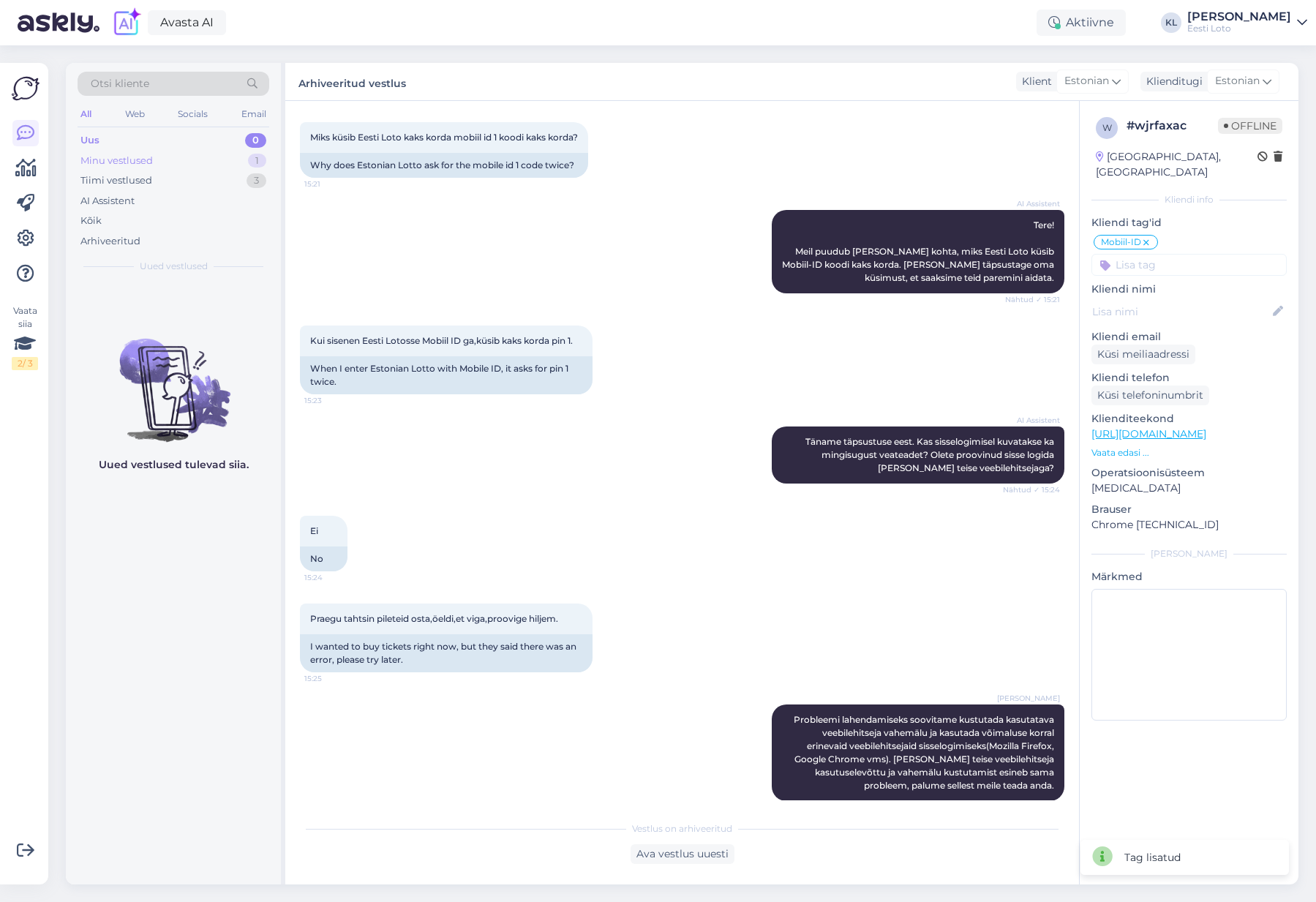
click at [192, 153] on div "Minu vestlused 1" at bounding box center [173, 161] width 192 height 20
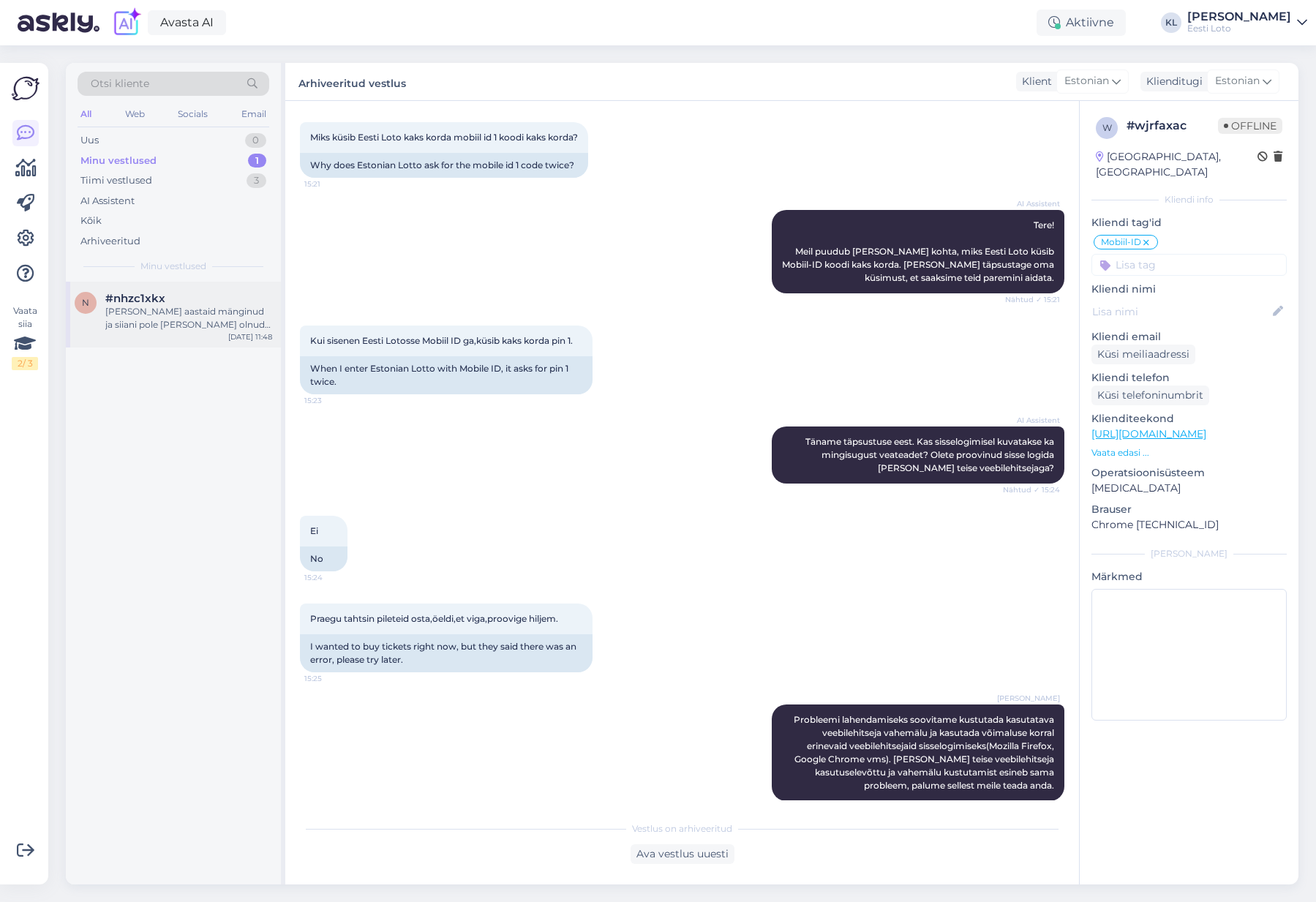
click at [238, 316] on div "[PERSON_NAME] aastaid mänginud ja siiani pole [PERSON_NAME] olnud. Igasuguste p…" at bounding box center [188, 319] width 167 height 27
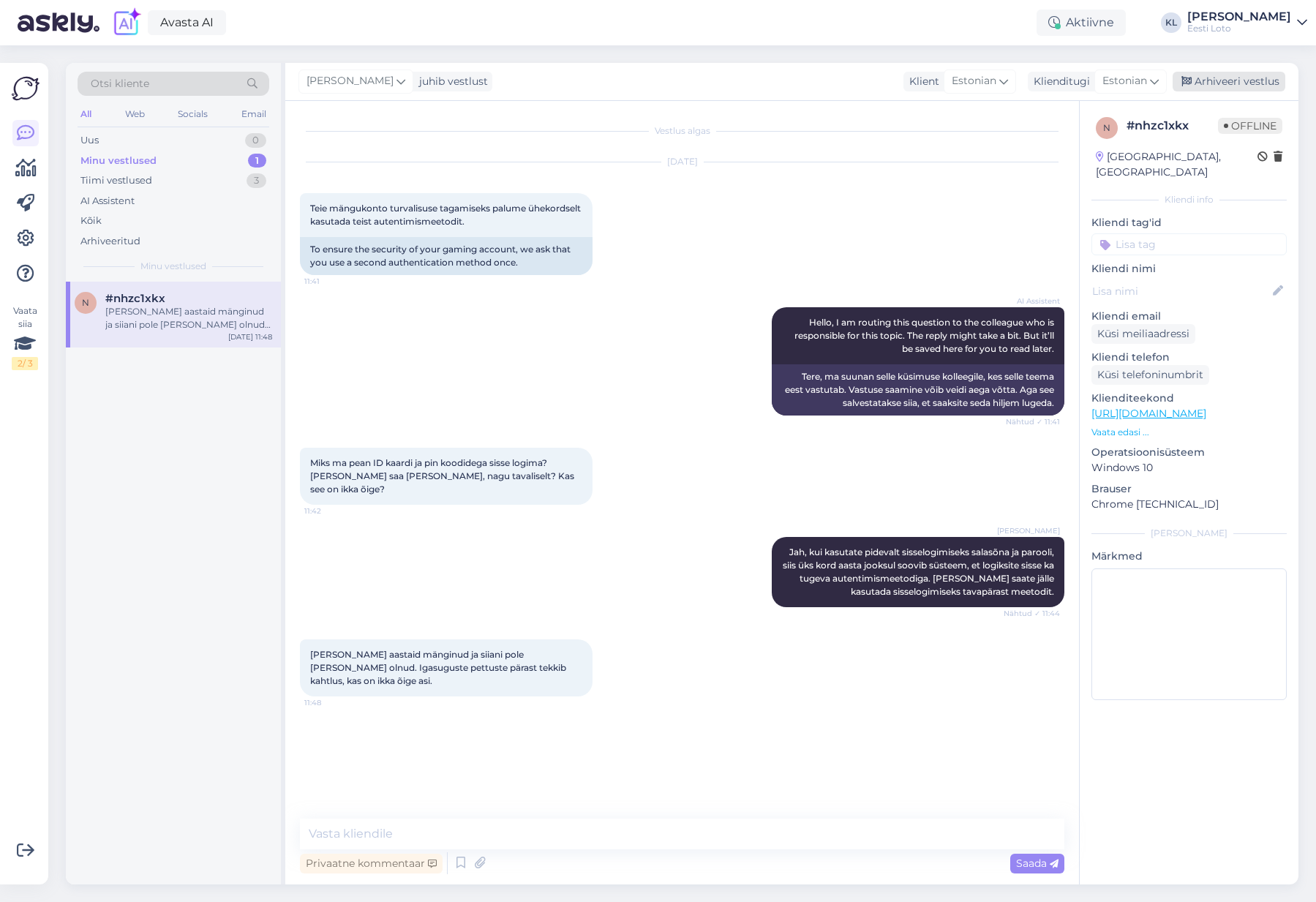
click at [1224, 86] on div "Arhiveeri vestlus" at bounding box center [1229, 81] width 113 height 19
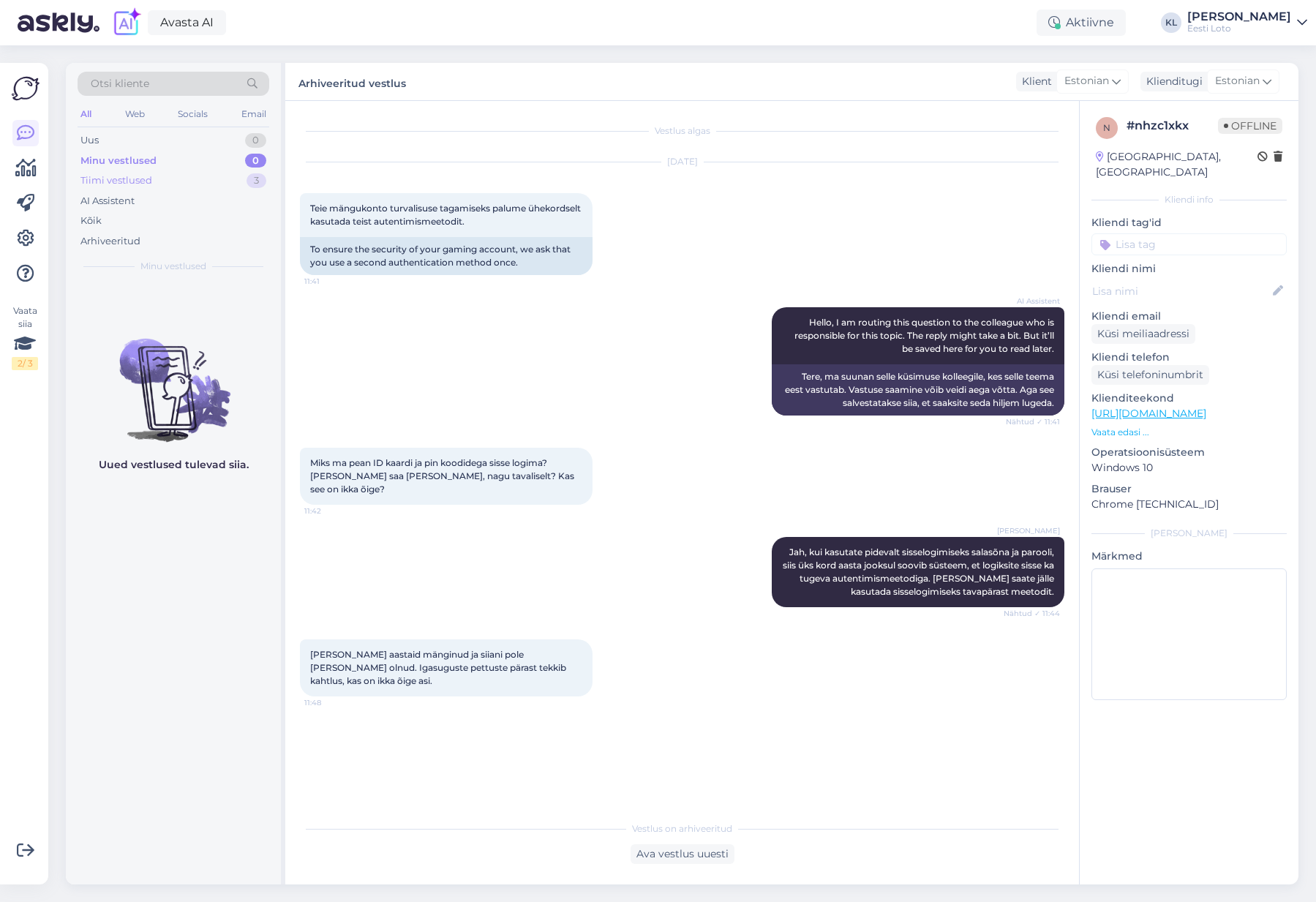
click at [173, 183] on div "Tiimi vestlused 3" at bounding box center [173, 181] width 192 height 20
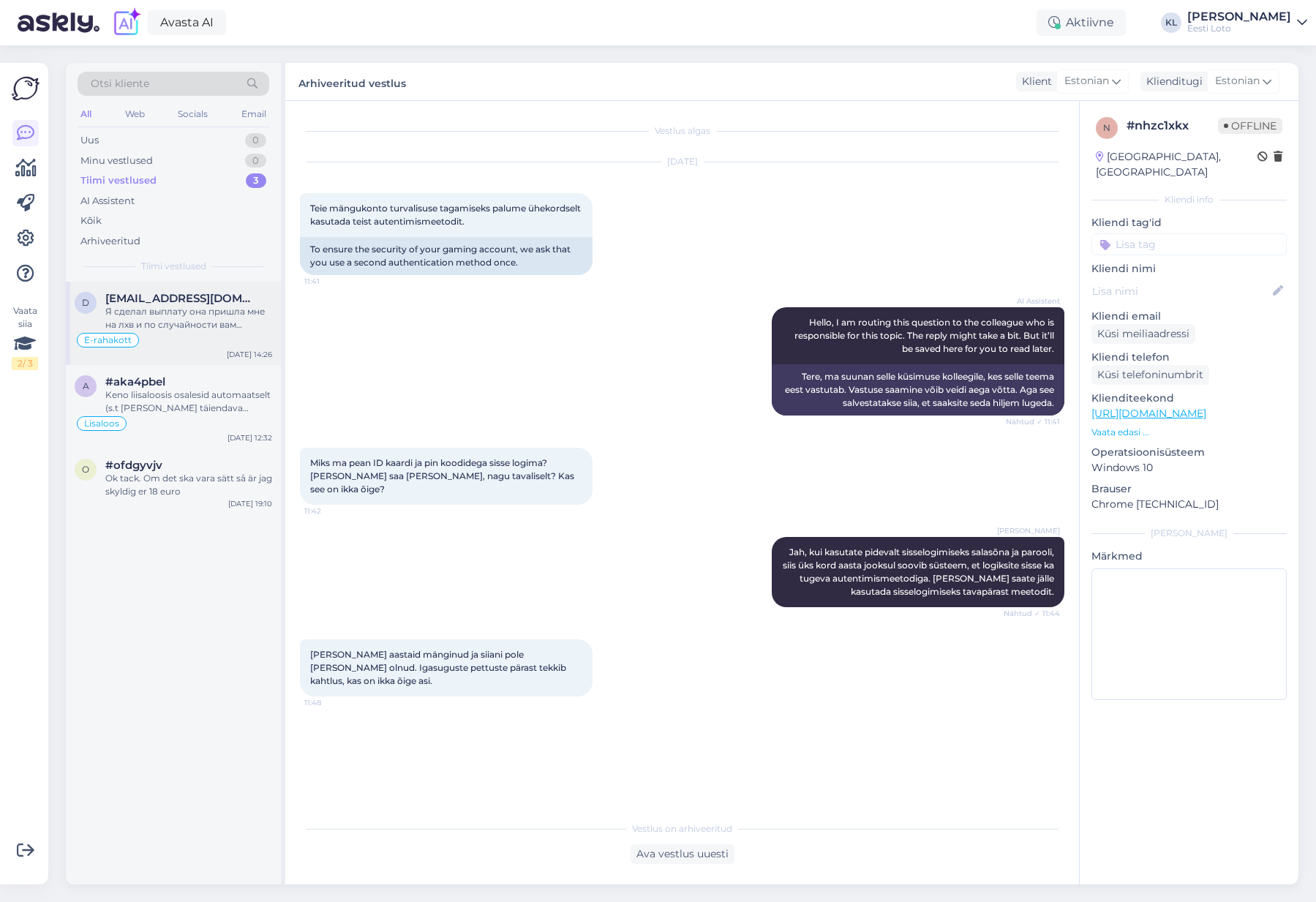
click at [162, 318] on div "Я сделал выплату она пришла мне на лхв и по случайности вам обратно отправил" at bounding box center [188, 319] width 167 height 27
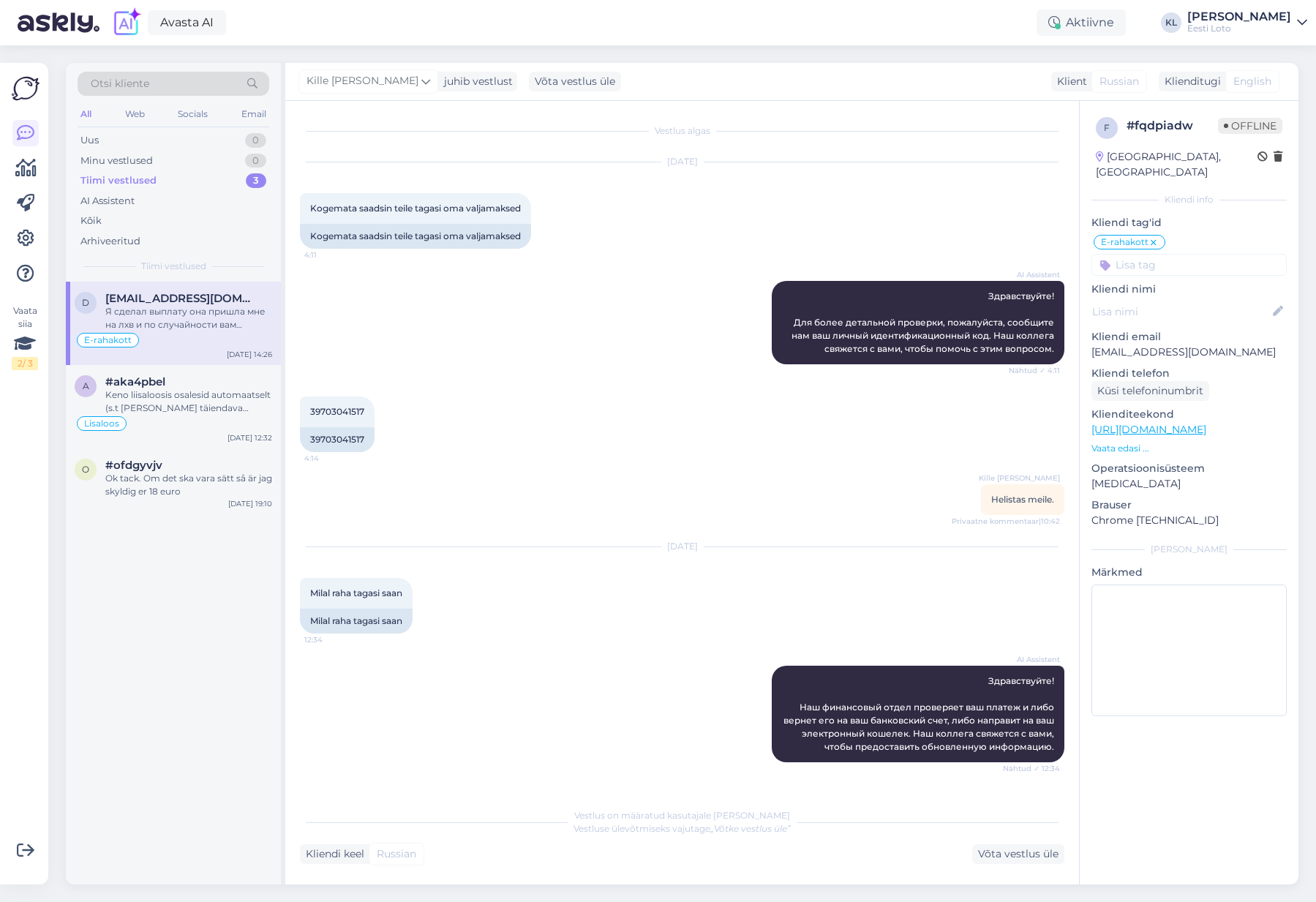
scroll to position [453, 0]
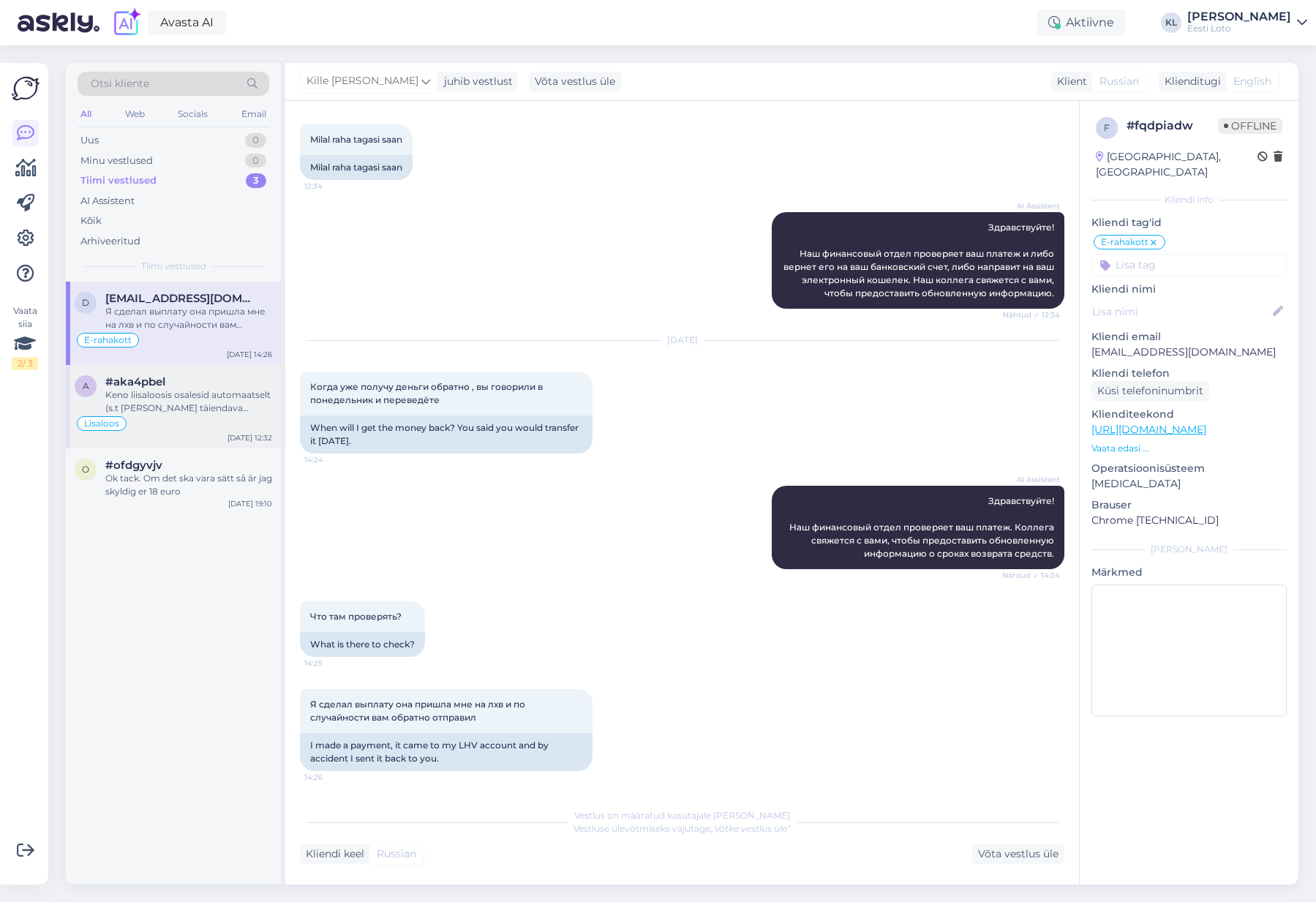
drag, startPoint x: 174, startPoint y: 391, endPoint x: 187, endPoint y: 399, distance: 15.3
click at [175, 393] on div "Keno liisaloosis osalesid automaatselt (s.t [PERSON_NAME] täiendava registreeri…" at bounding box center [188, 402] width 167 height 27
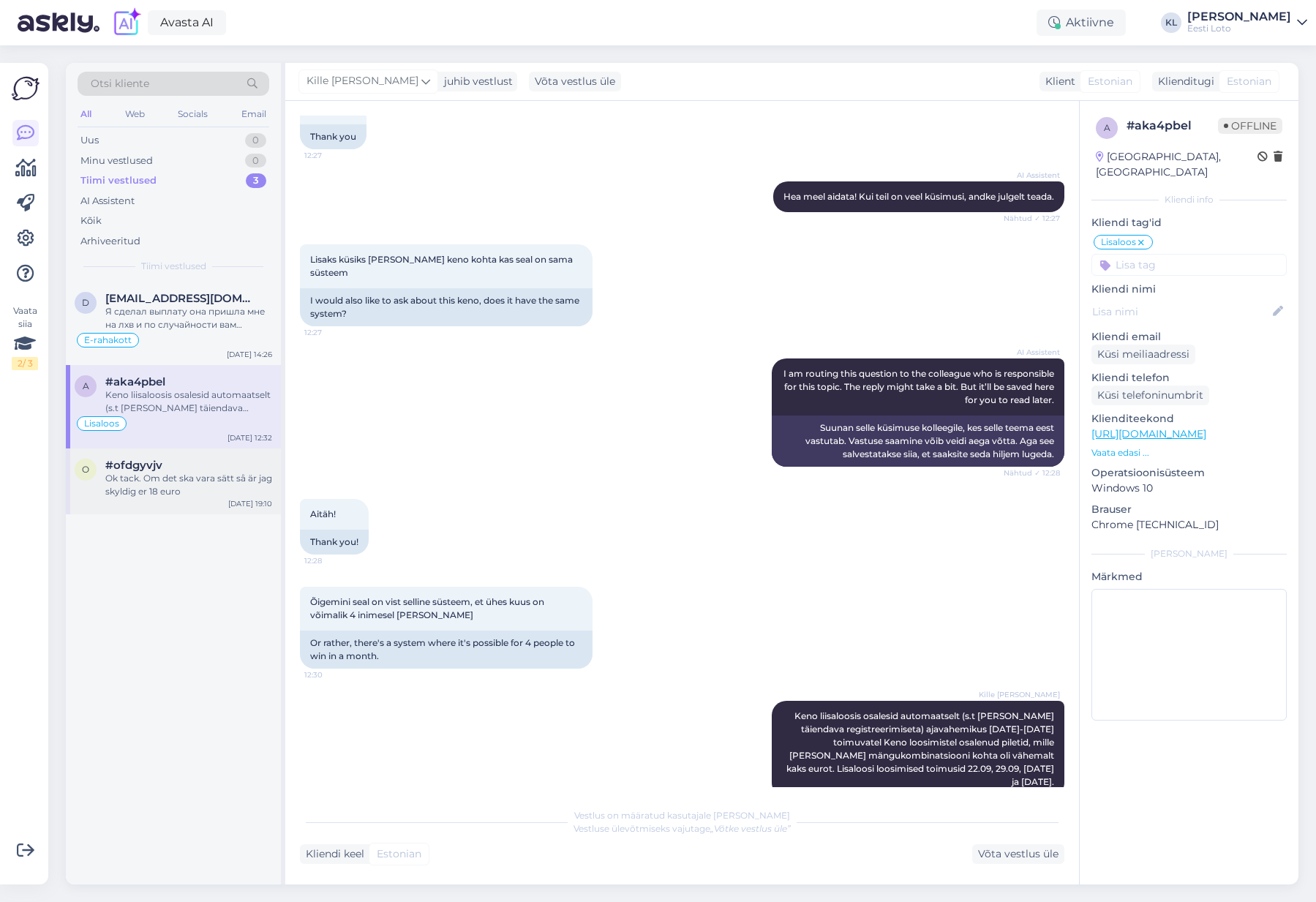
click at [178, 479] on div "Ok tack. Om det ska vara sätt så är jag skyldig er 18 euro" at bounding box center [188, 485] width 167 height 27
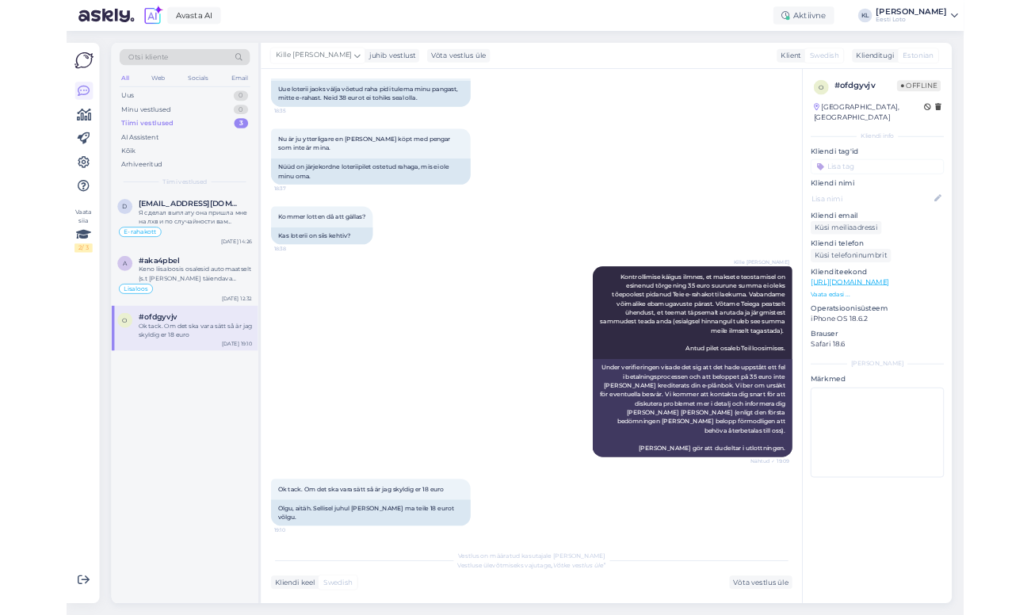
scroll to position [501, 0]
